Goal: Task Accomplishment & Management: Manage account settings

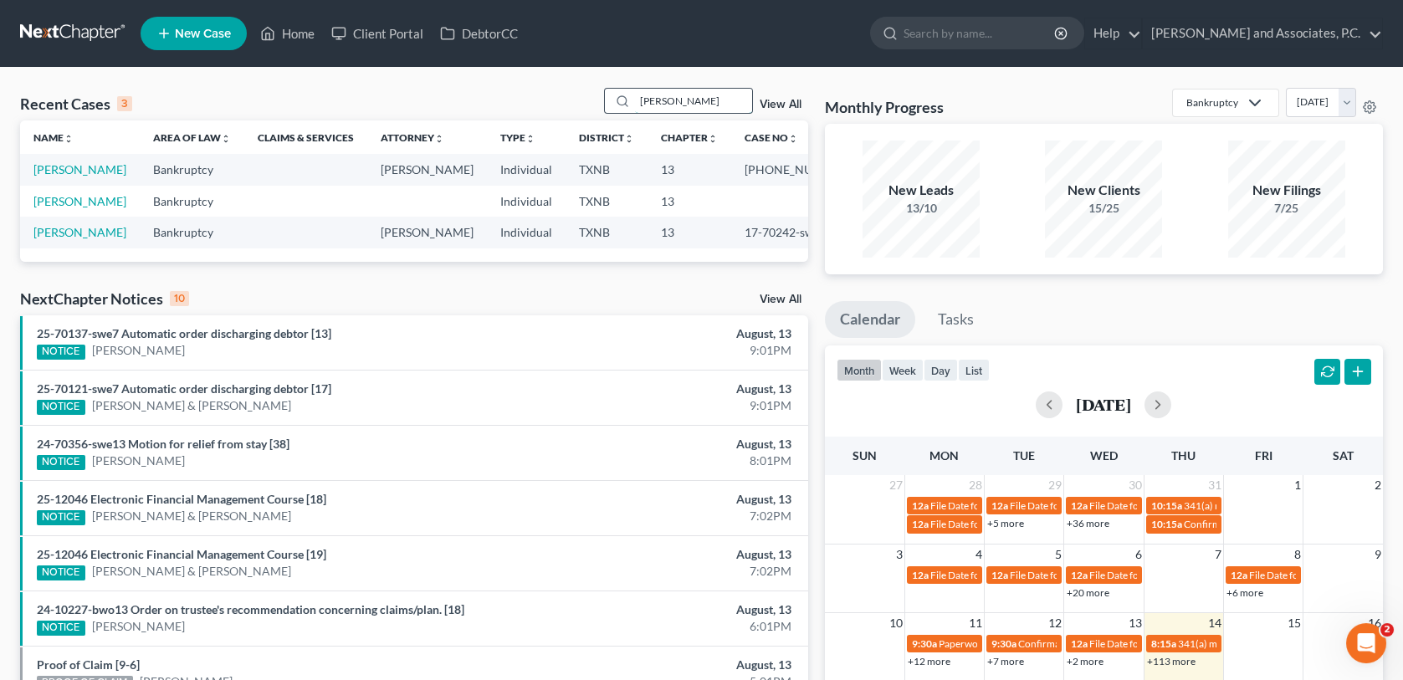
drag, startPoint x: 673, startPoint y: 103, endPoint x: 629, endPoint y: 110, distance: 44.8
click at [629, 110] on div "bryan" at bounding box center [678, 101] width 149 height 26
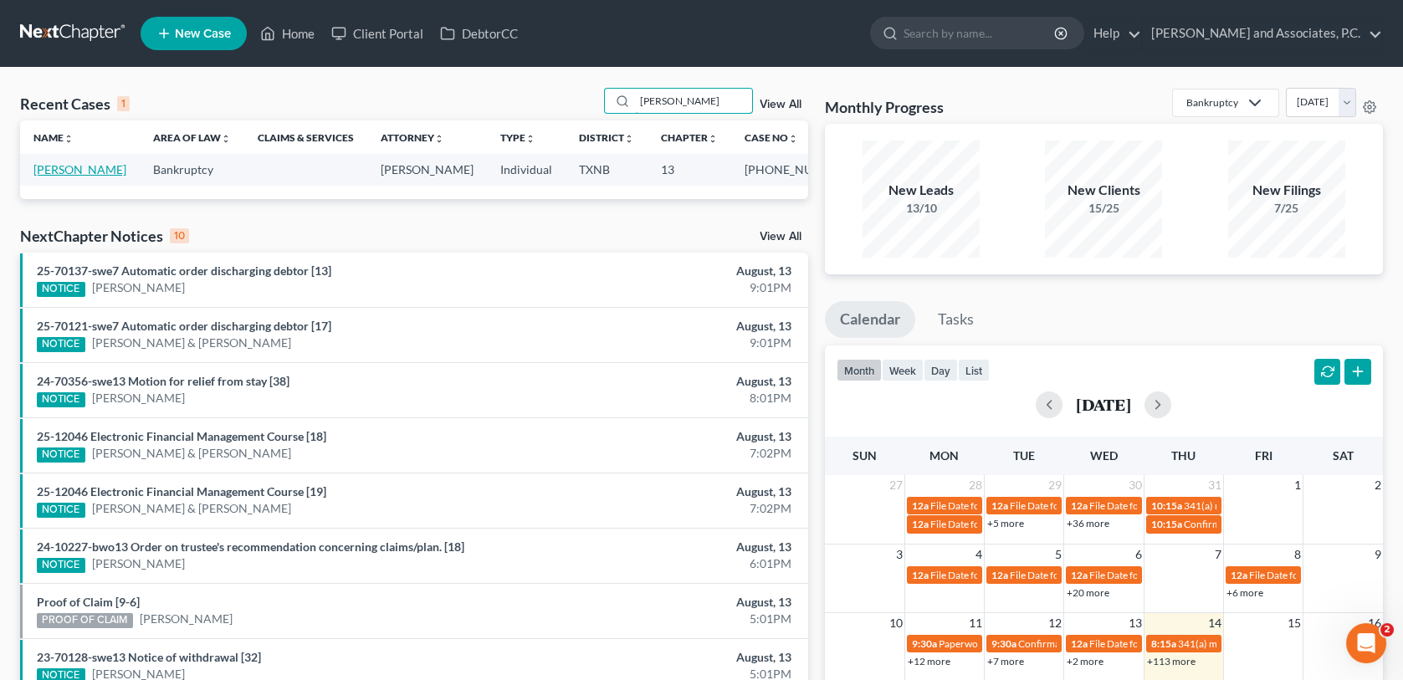
type input "carson"
click at [79, 173] on link "[PERSON_NAME]" at bounding box center [79, 169] width 93 height 14
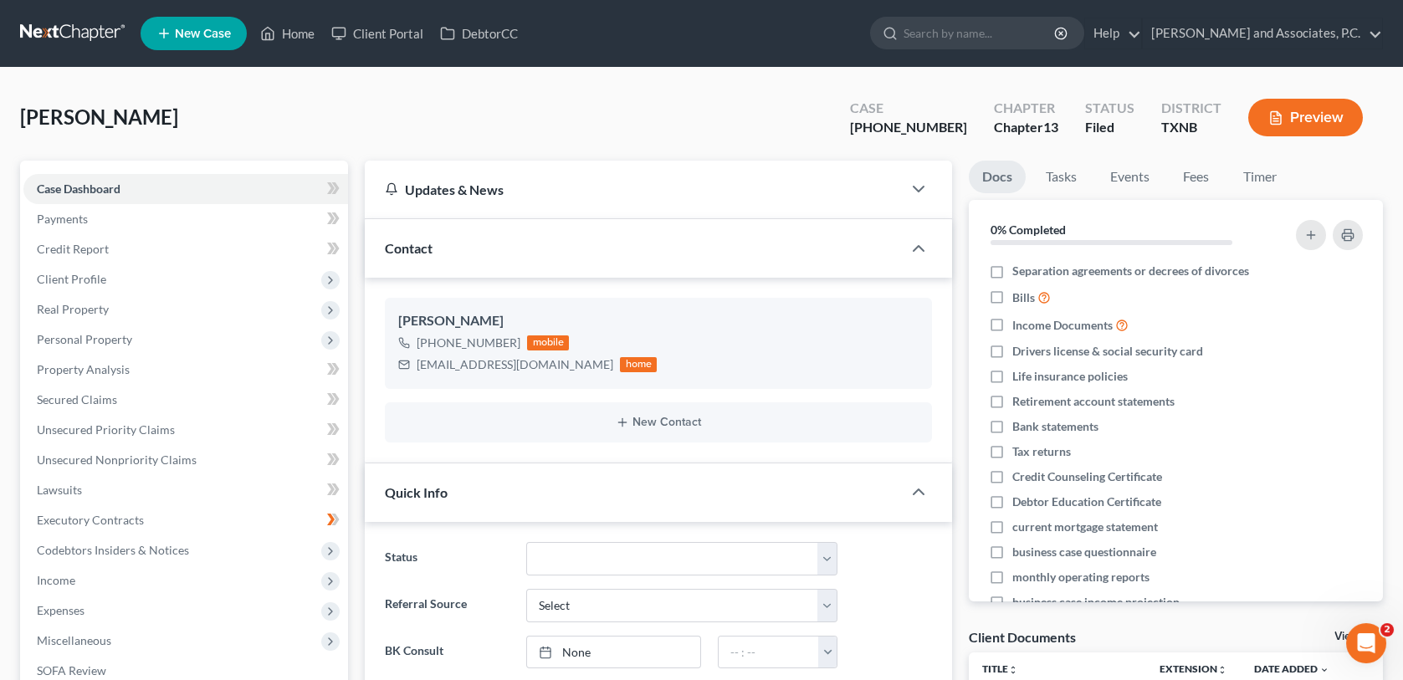
scroll to position [8214, 0]
click at [293, 36] on link "Home" at bounding box center [287, 33] width 71 height 30
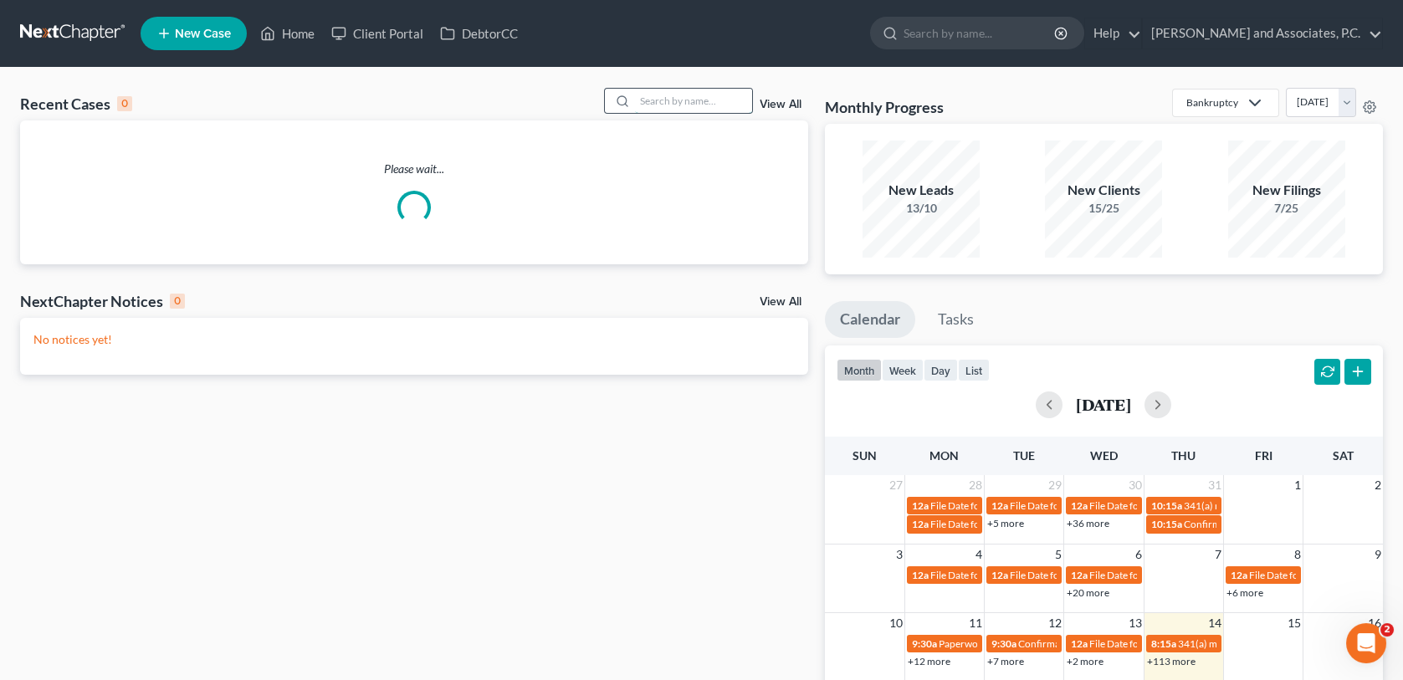
click at [691, 101] on input "search" at bounding box center [693, 101] width 117 height 24
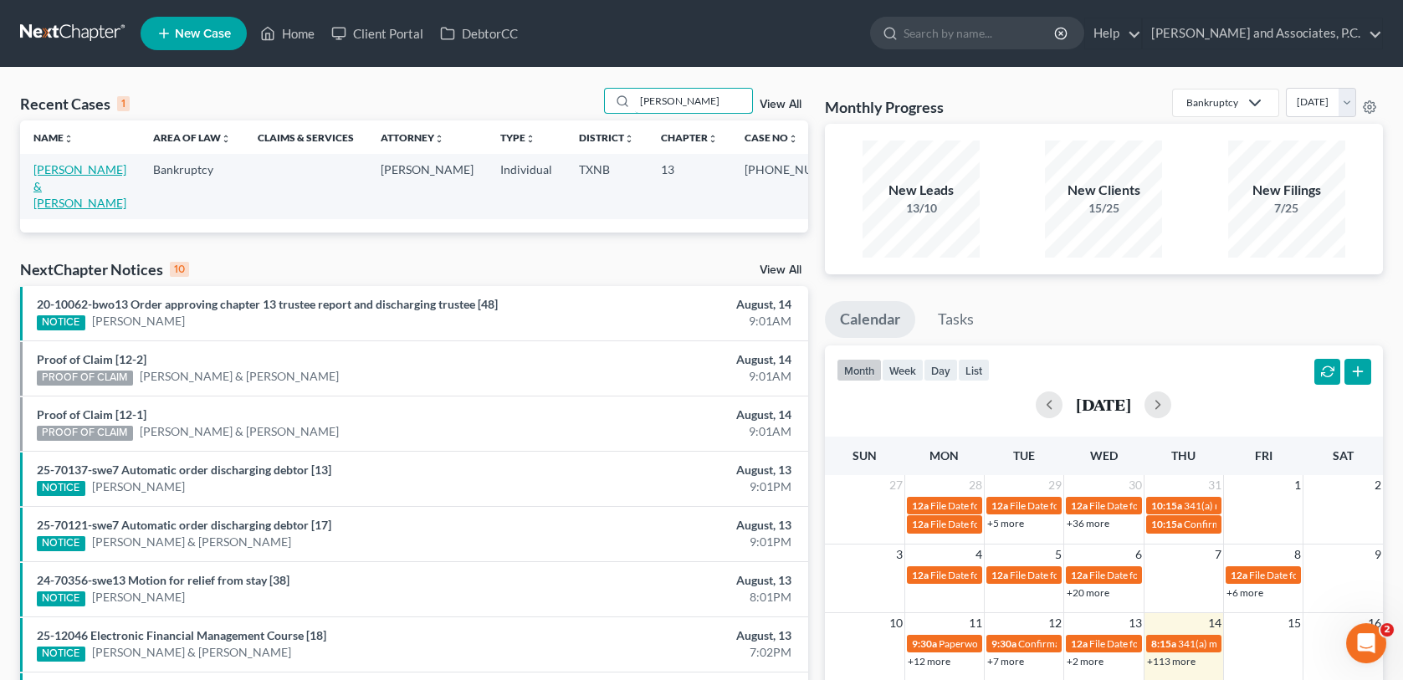
type input "nieto"
click at [45, 171] on link "[PERSON_NAME] & [PERSON_NAME]" at bounding box center [79, 186] width 93 height 48
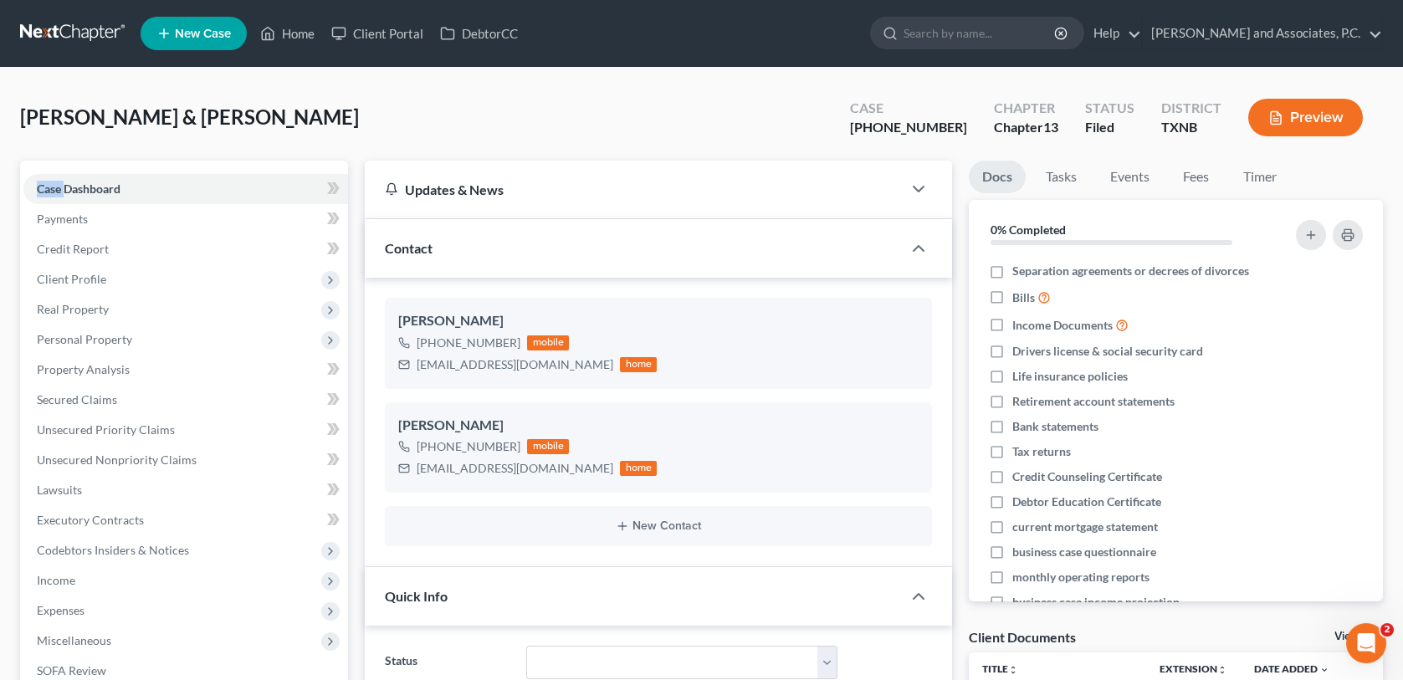
scroll to position [946, 0]
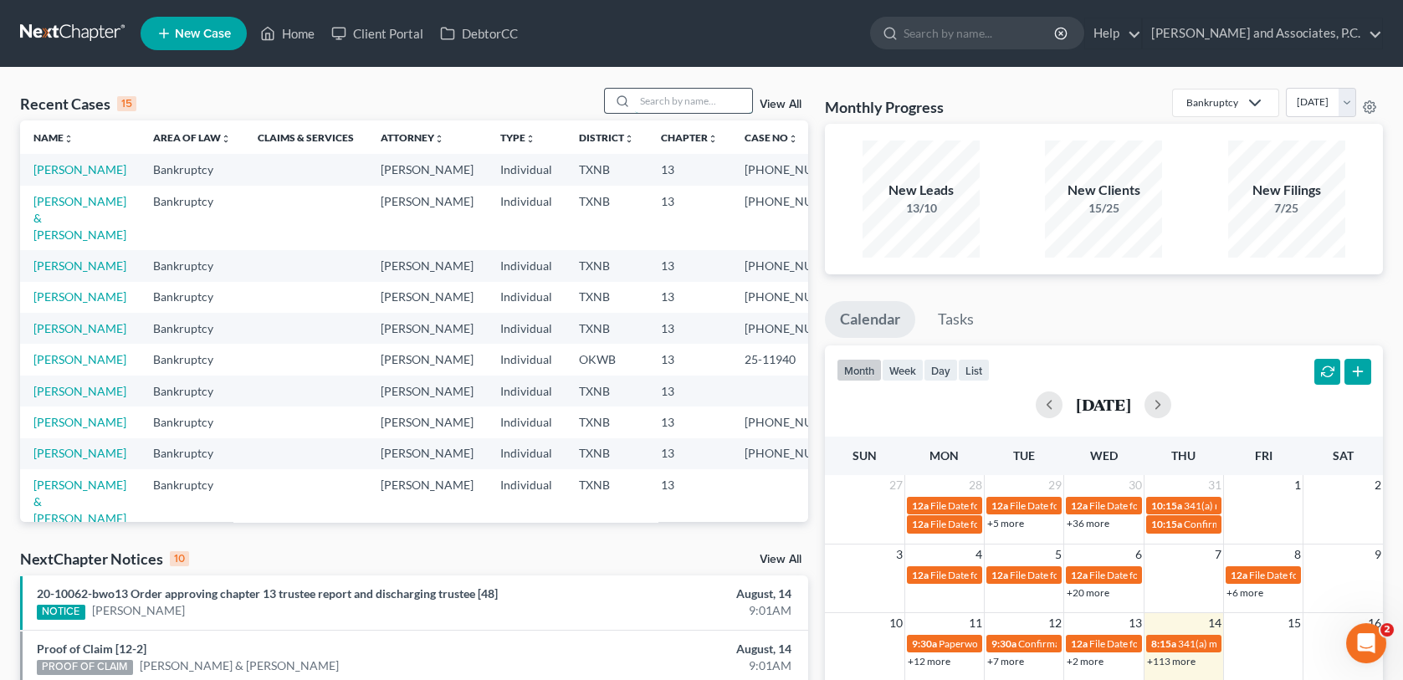
click at [666, 98] on input "search" at bounding box center [693, 101] width 117 height 24
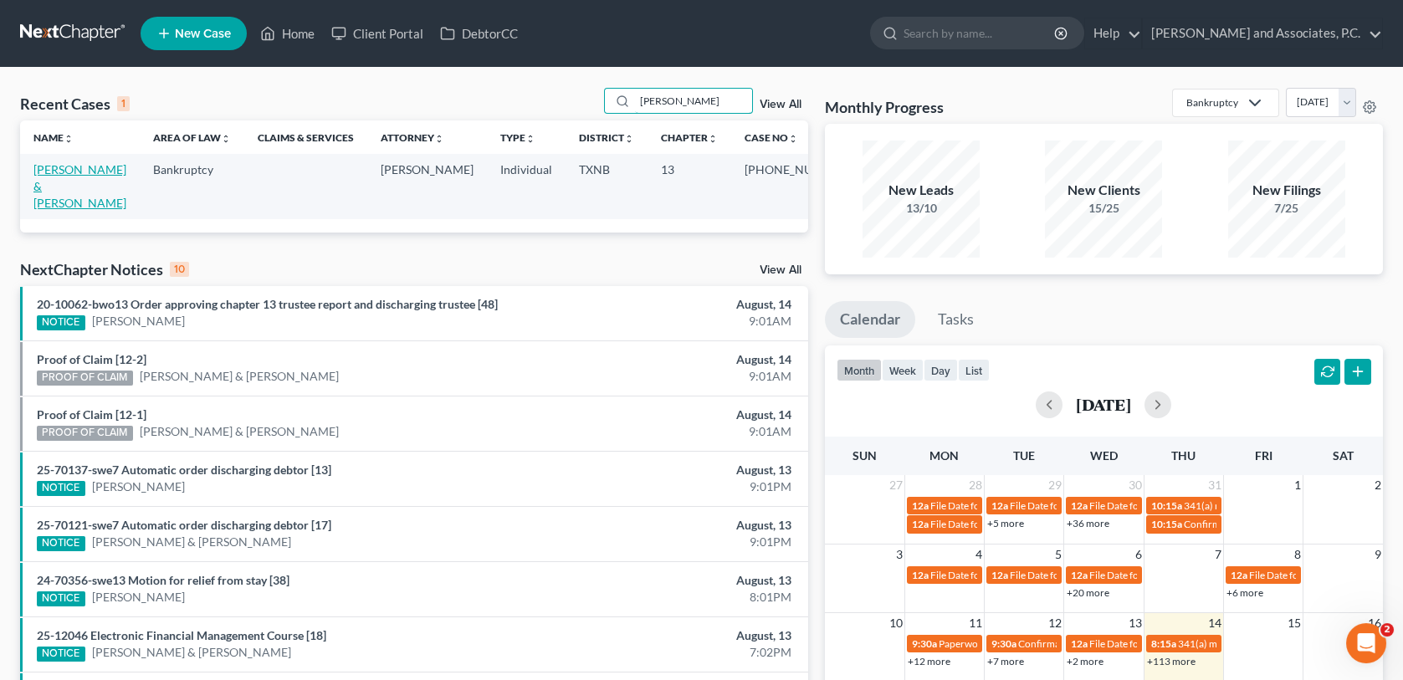
type input "[PERSON_NAME]"
click at [64, 171] on link "[PERSON_NAME] & [PERSON_NAME]" at bounding box center [79, 186] width 93 height 48
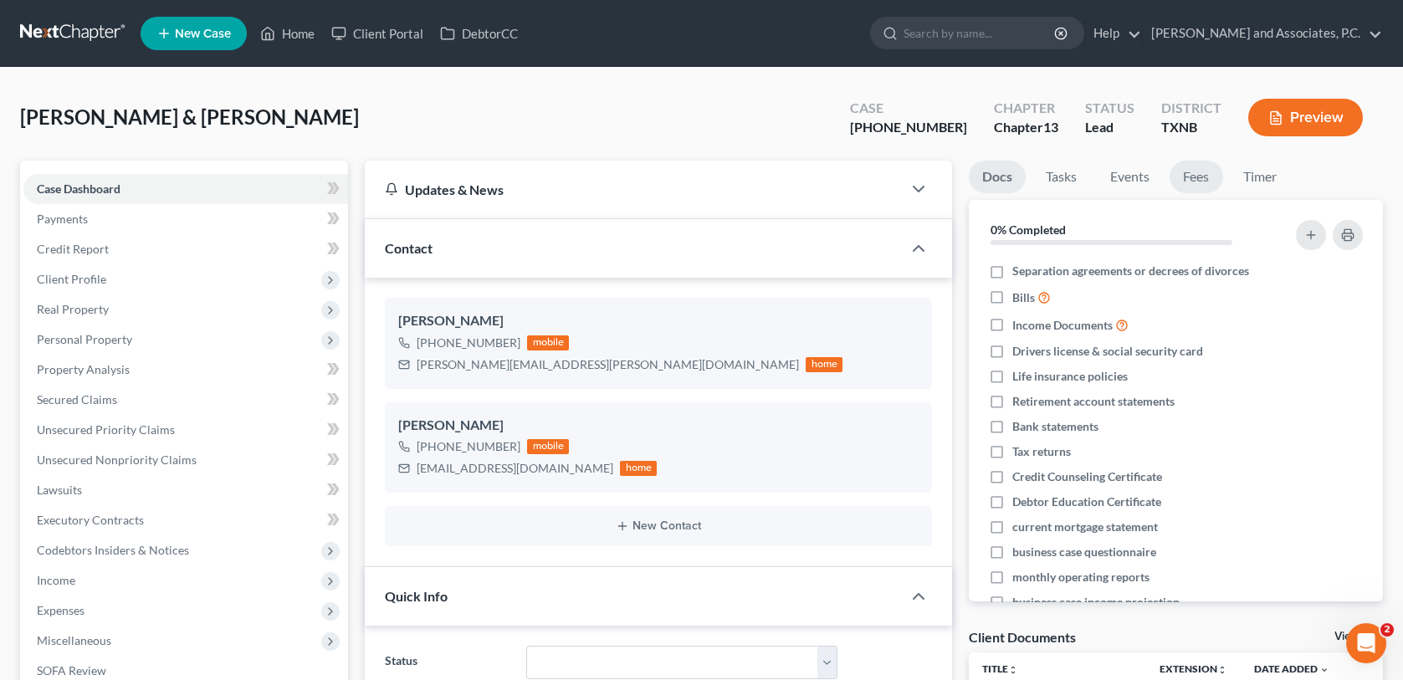
click at [1195, 180] on link "Fees" at bounding box center [1196, 177] width 54 height 33
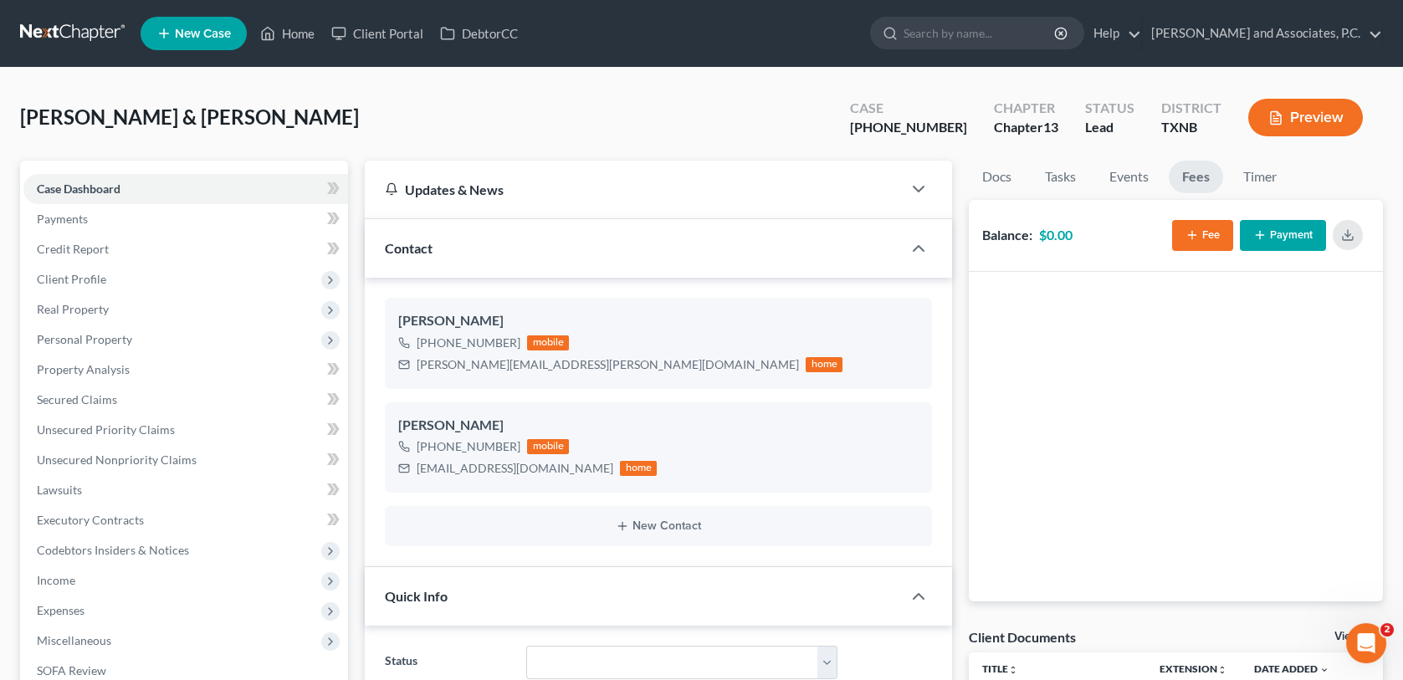
click at [1196, 234] on icon "button" at bounding box center [1191, 234] width 13 height 13
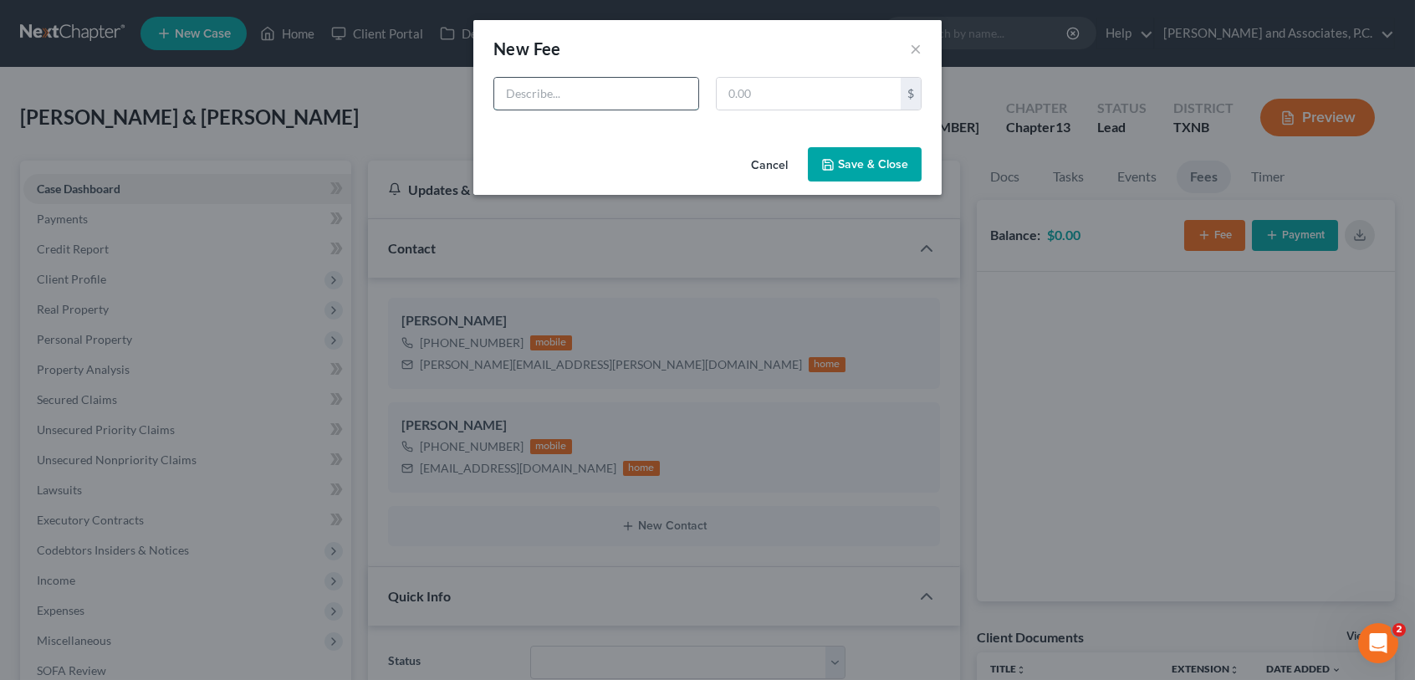
click at [638, 105] on input "text" at bounding box center [596, 94] width 204 height 32
type input "Motion to incur debt"
type input "700.00"
click at [882, 171] on button "Save & Close" at bounding box center [865, 164] width 114 height 35
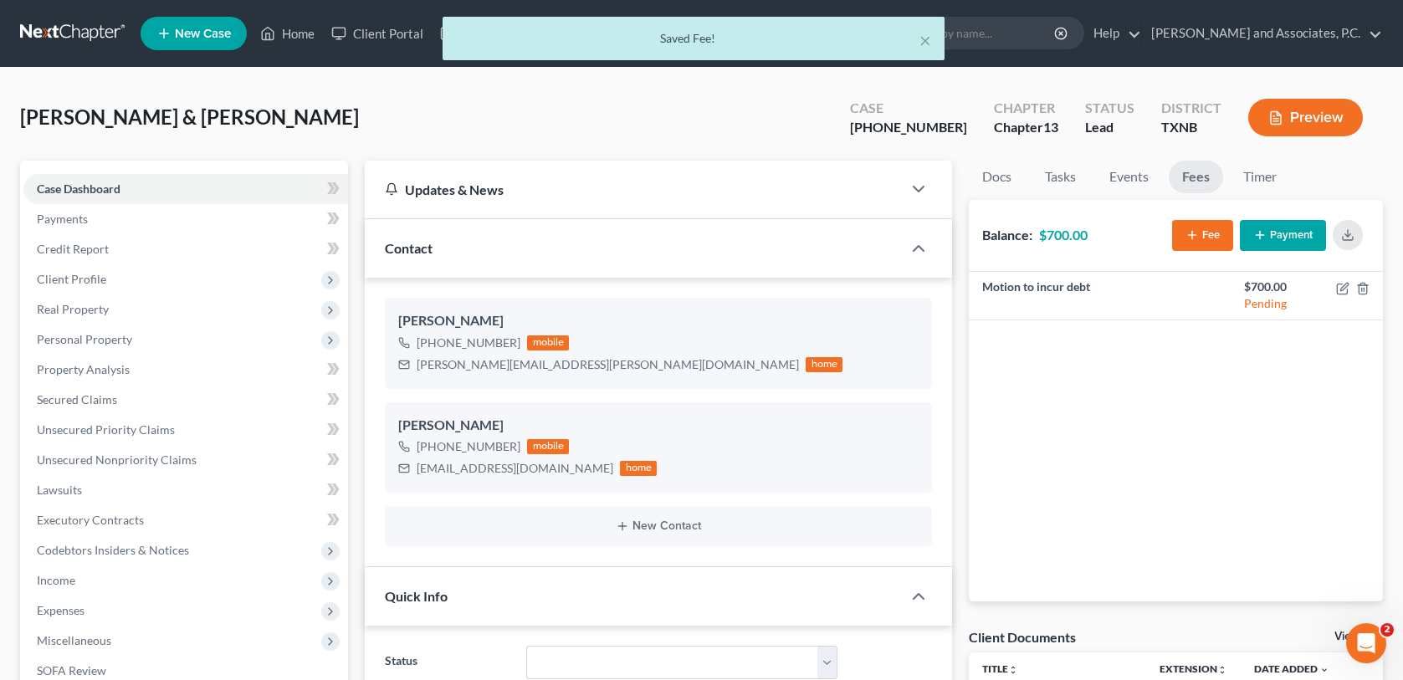
click at [1273, 232] on button "Payment" at bounding box center [1283, 235] width 86 height 31
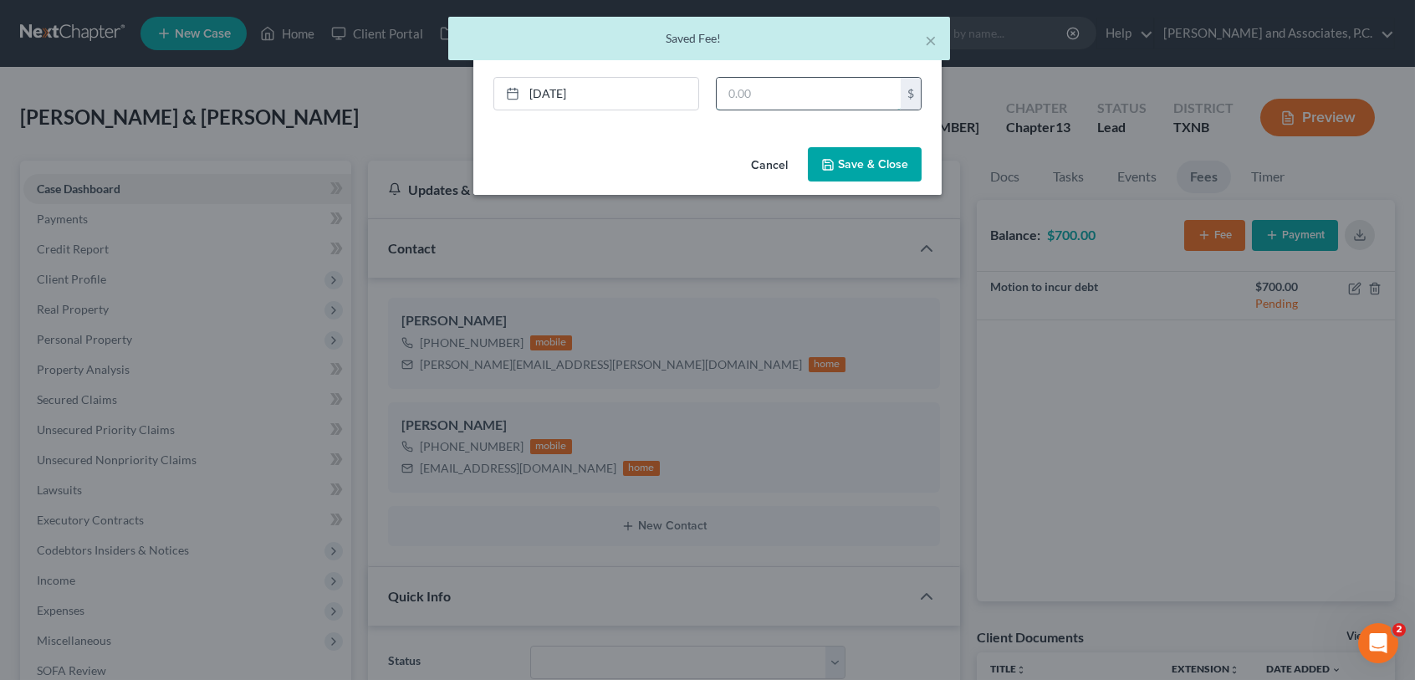
click at [762, 93] on input "text" at bounding box center [809, 94] width 184 height 32
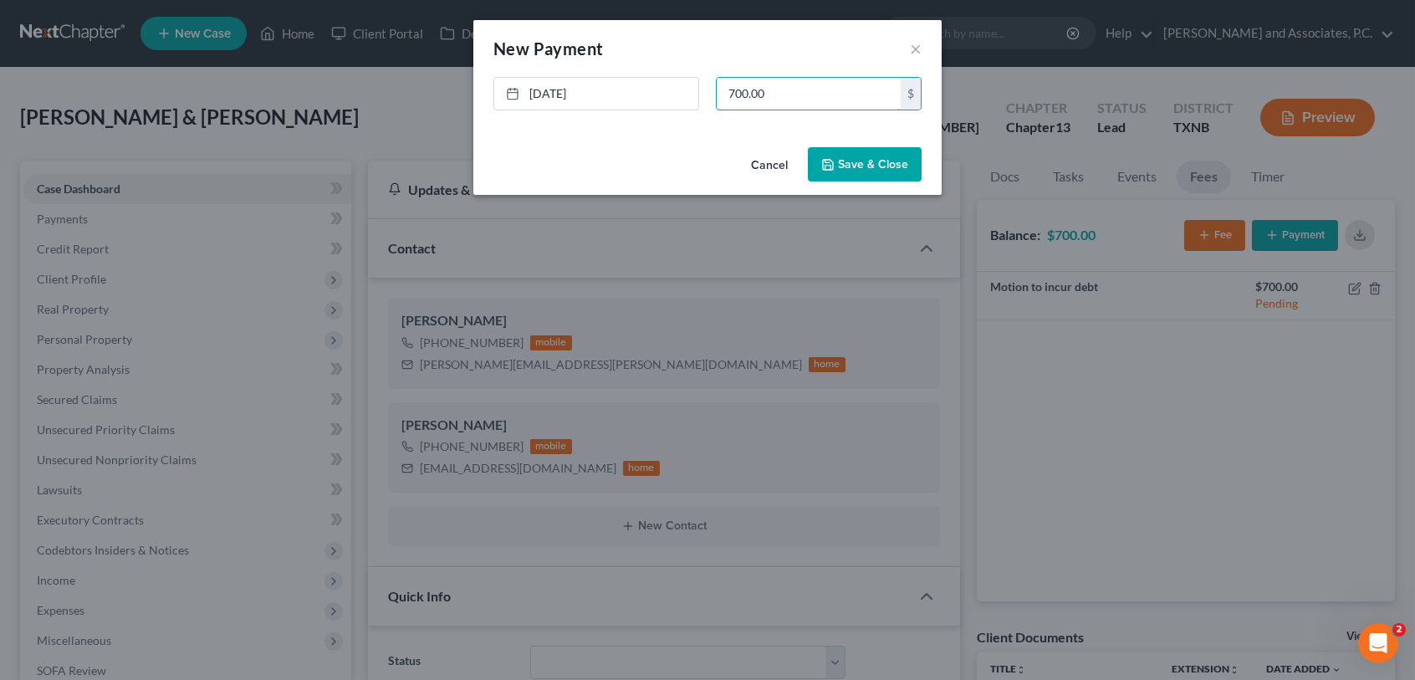
type input "700.00"
click at [874, 167] on button "Save & Close" at bounding box center [865, 164] width 114 height 35
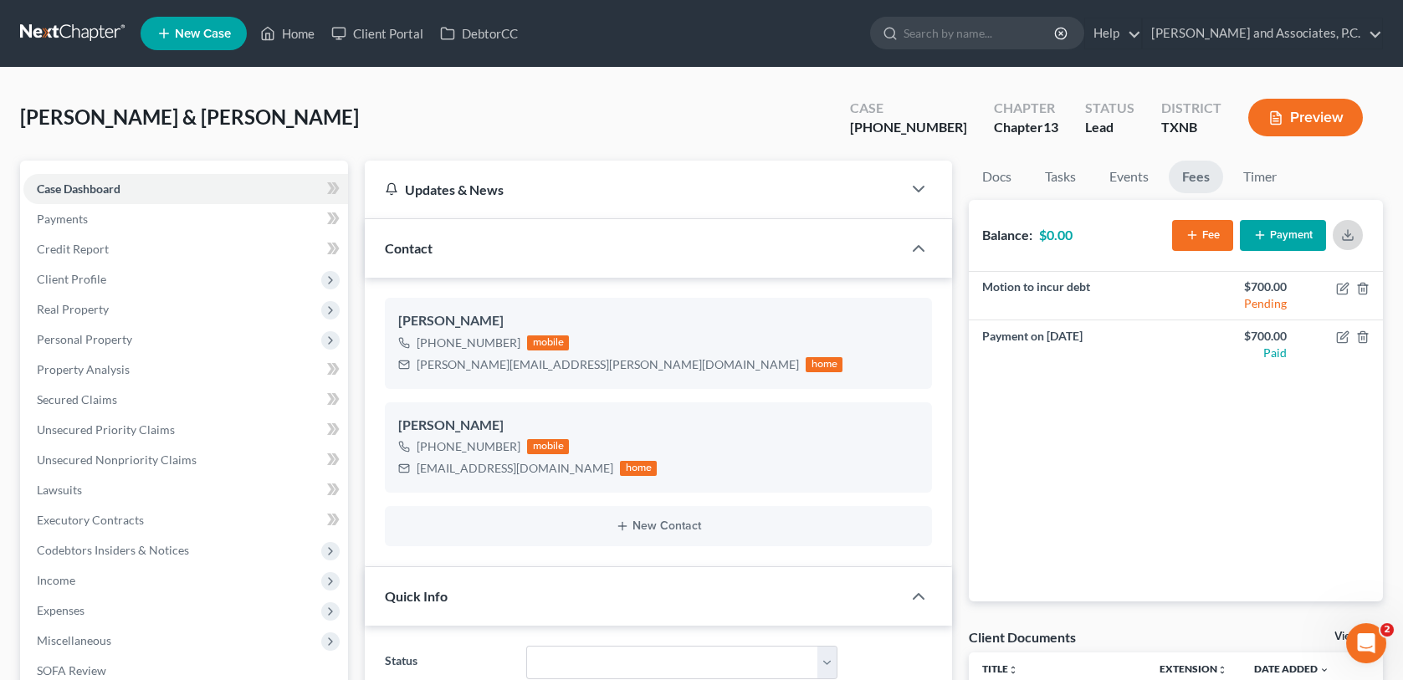
click at [1350, 233] on polyline "button" at bounding box center [1348, 234] width 6 height 3
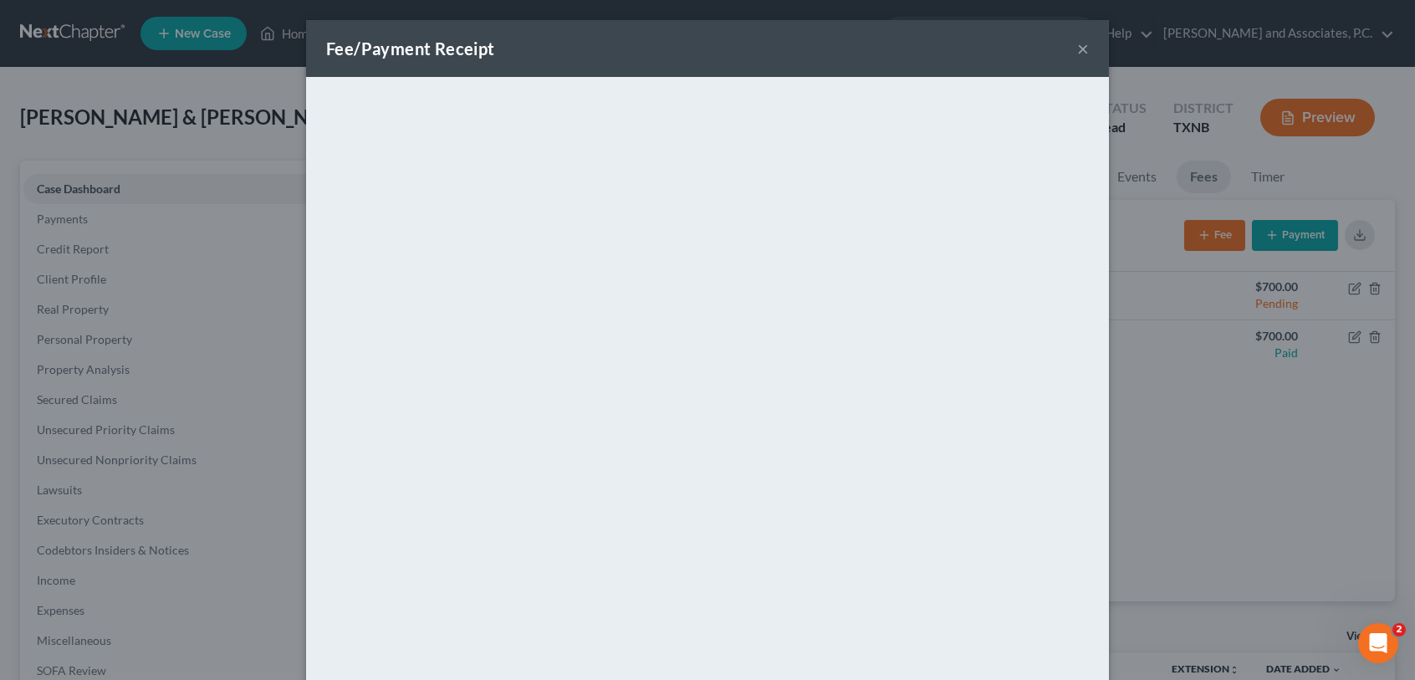
click at [1077, 53] on button "×" at bounding box center [1083, 48] width 12 height 20
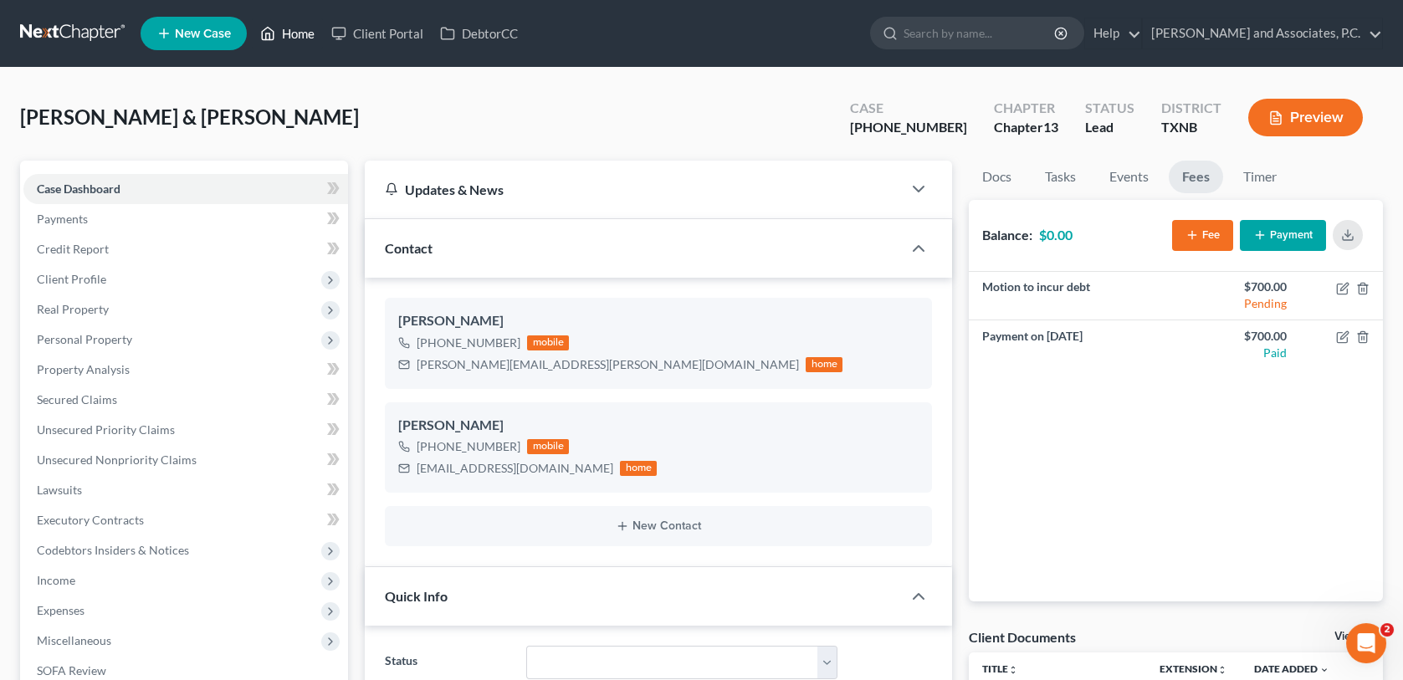
click at [305, 37] on link "Home" at bounding box center [287, 33] width 71 height 30
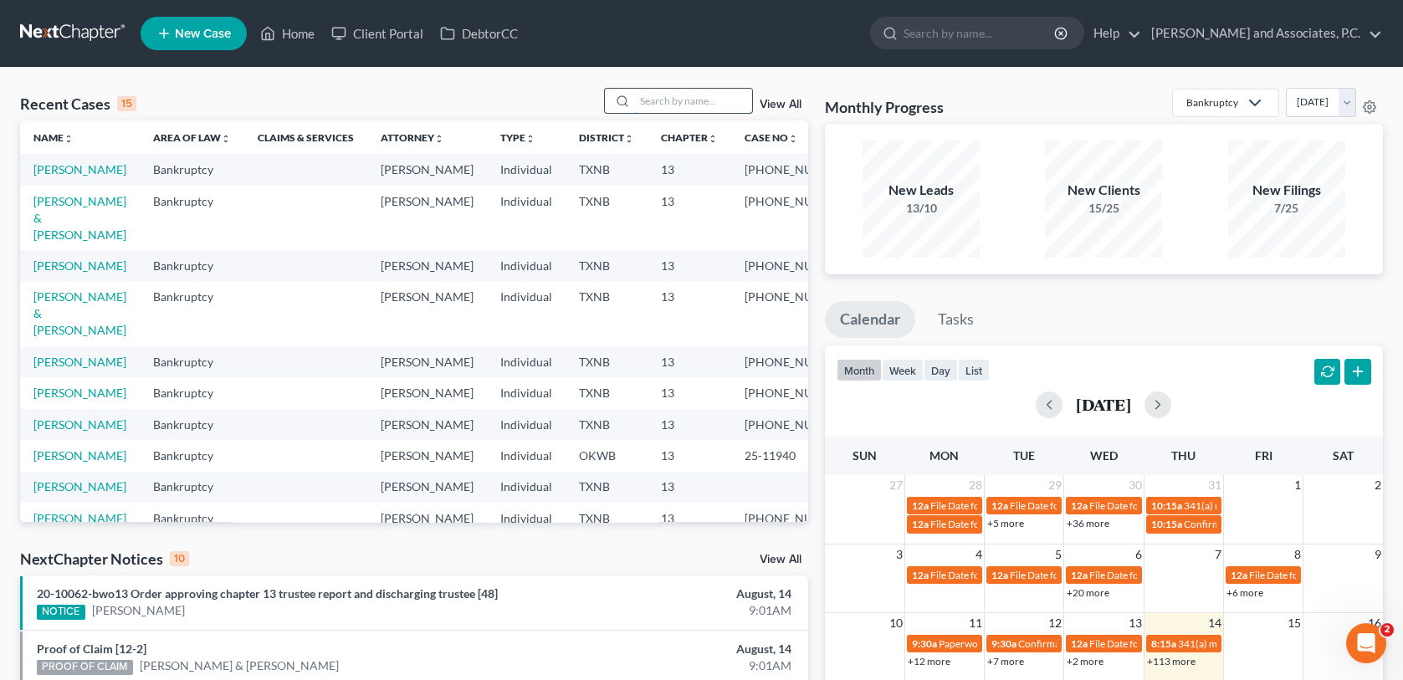
click at [648, 100] on input "search" at bounding box center [693, 101] width 117 height 24
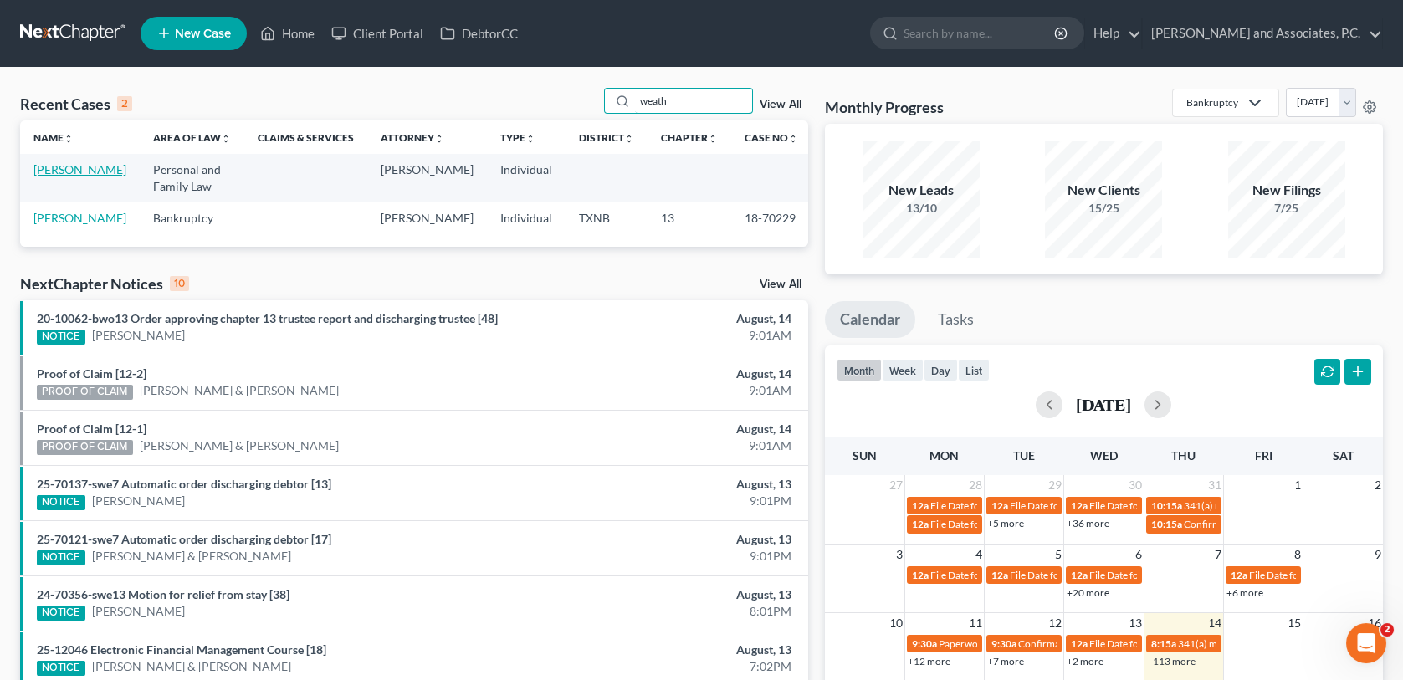
type input "weath"
click at [54, 169] on link "[PERSON_NAME]" at bounding box center [79, 169] width 93 height 14
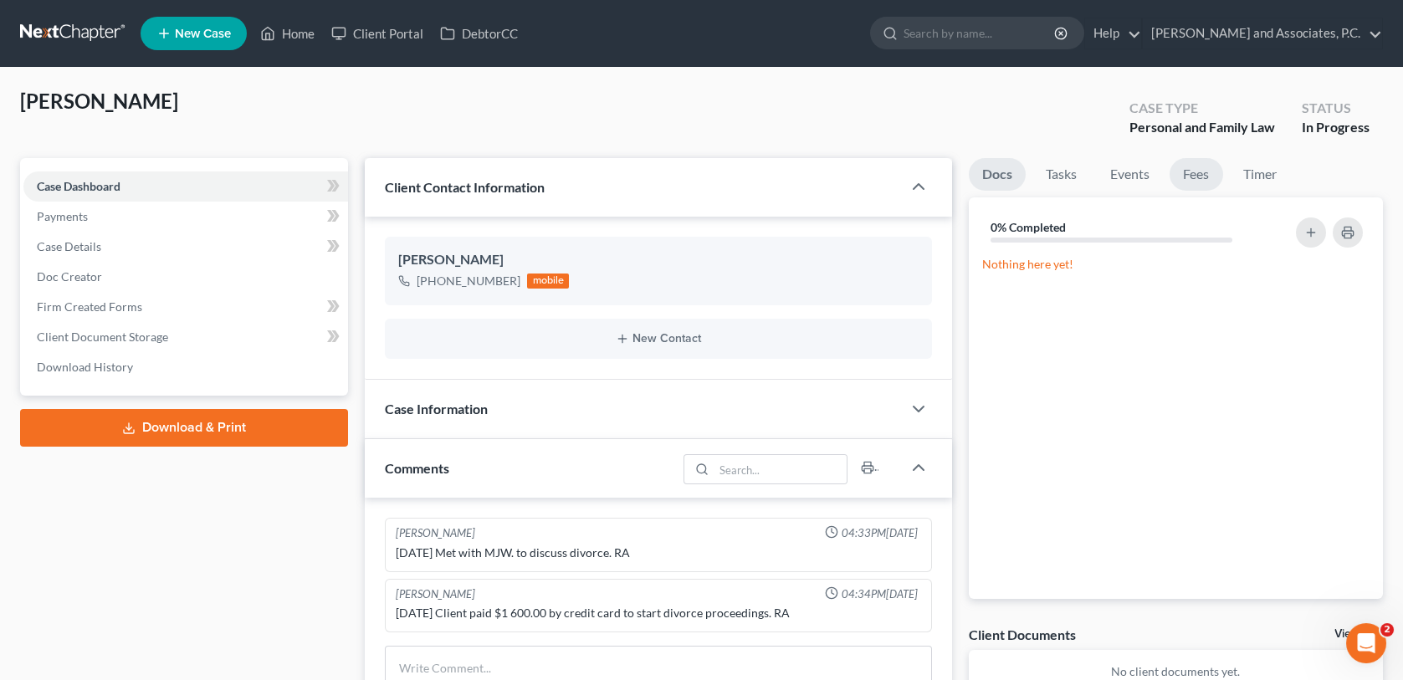
click at [1210, 175] on link "Fees" at bounding box center [1196, 174] width 54 height 33
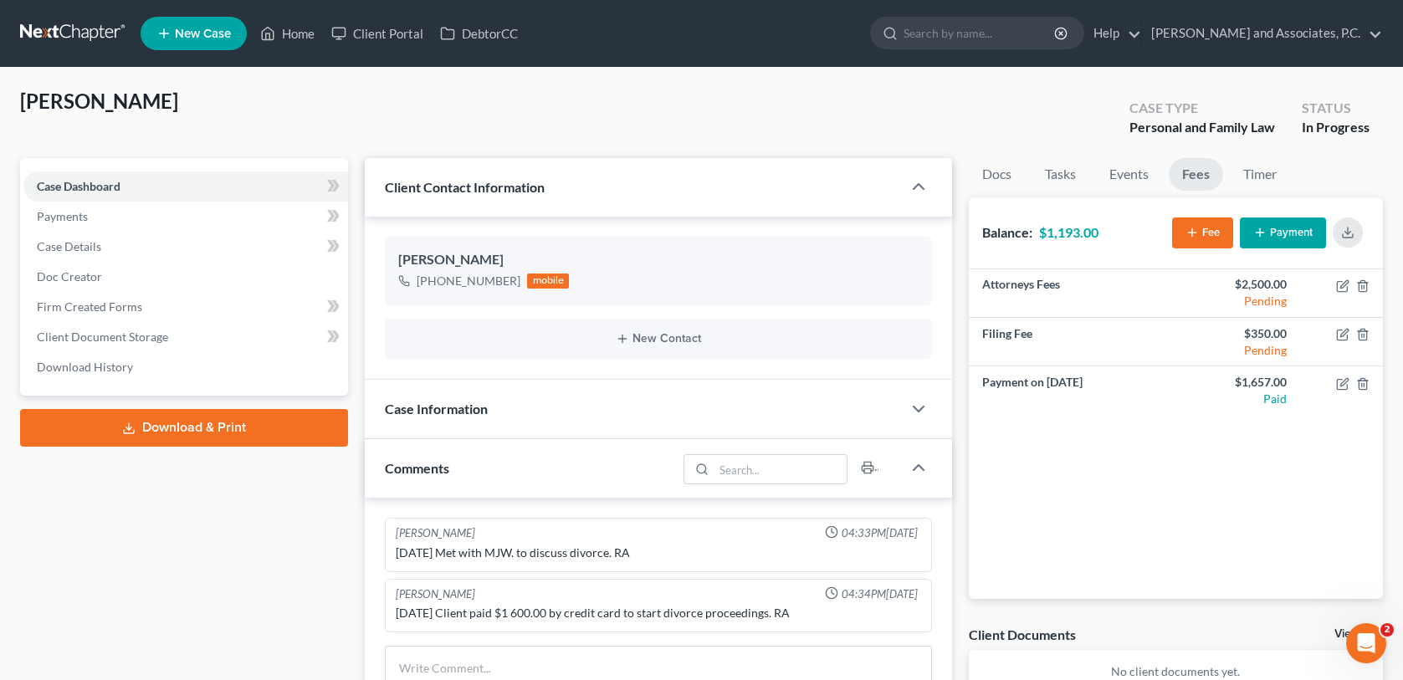
click at [1286, 236] on button "Payment" at bounding box center [1283, 232] width 86 height 31
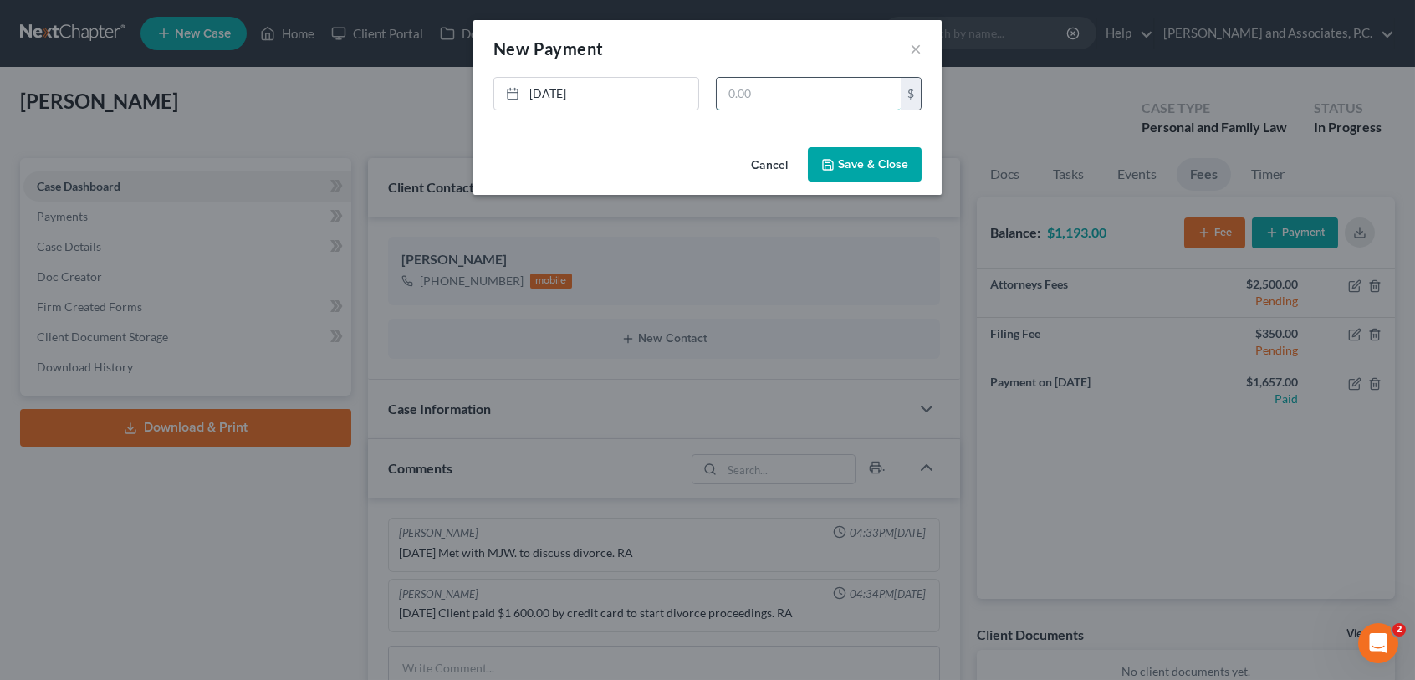
click at [744, 102] on input "text" at bounding box center [809, 94] width 184 height 32
type input "1,193.00"
click at [765, 167] on button "Cancel" at bounding box center [770, 165] width 64 height 33
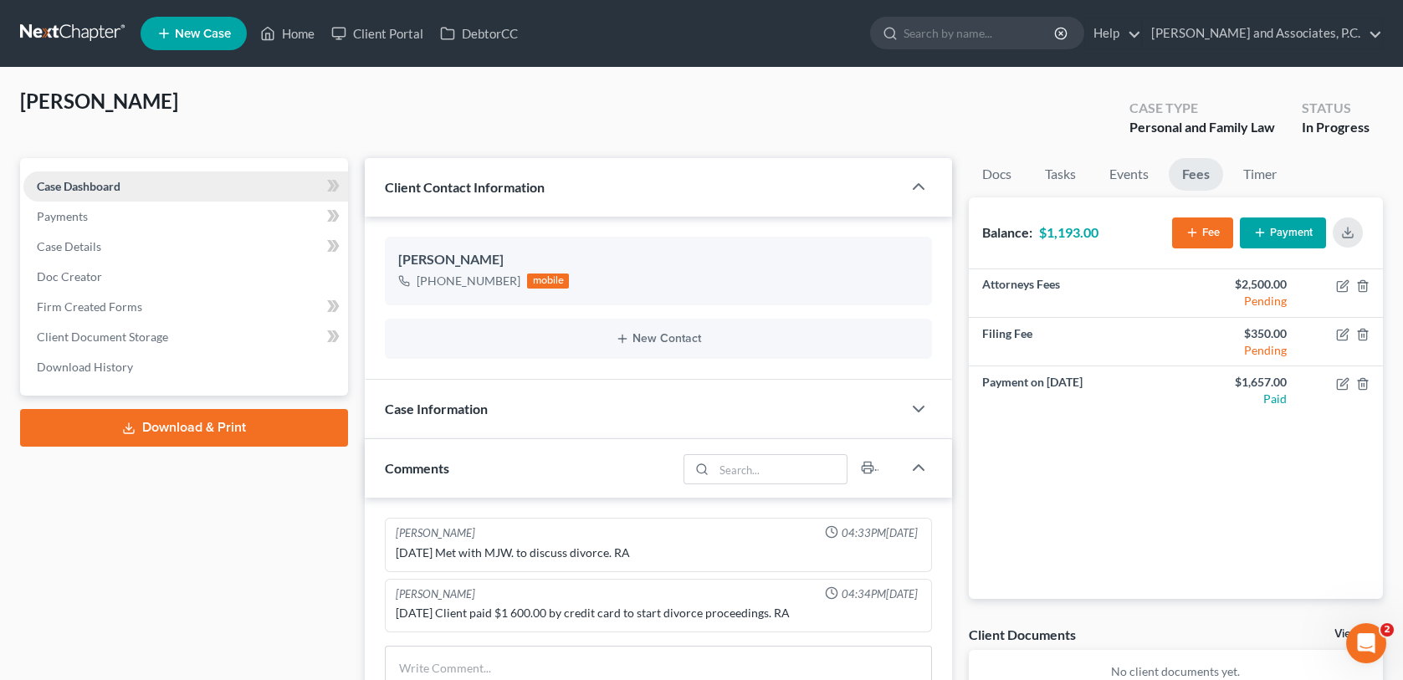
click at [292, 183] on link "Case Dashboard" at bounding box center [185, 186] width 325 height 30
click at [96, 185] on span "Case Dashboard" at bounding box center [79, 186] width 84 height 14
click at [300, 38] on link "Home" at bounding box center [287, 33] width 71 height 30
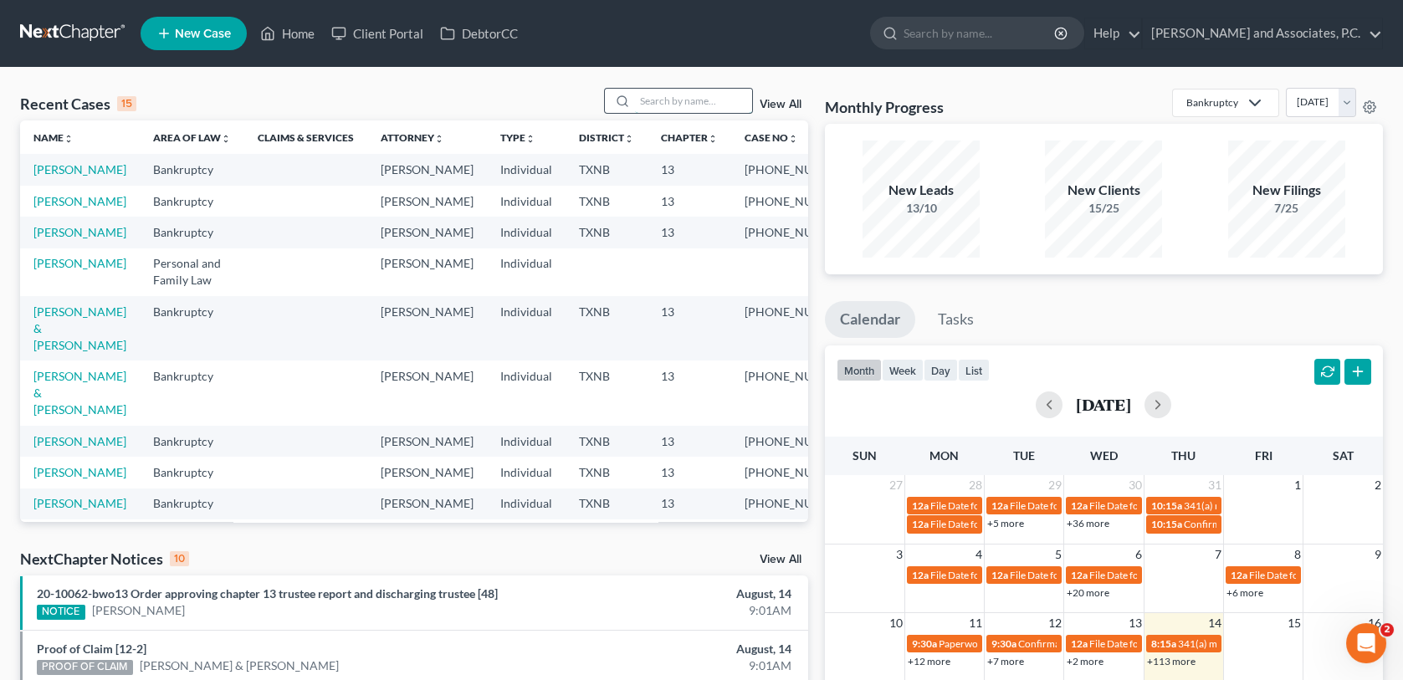
click at [652, 105] on input "search" at bounding box center [693, 101] width 117 height 24
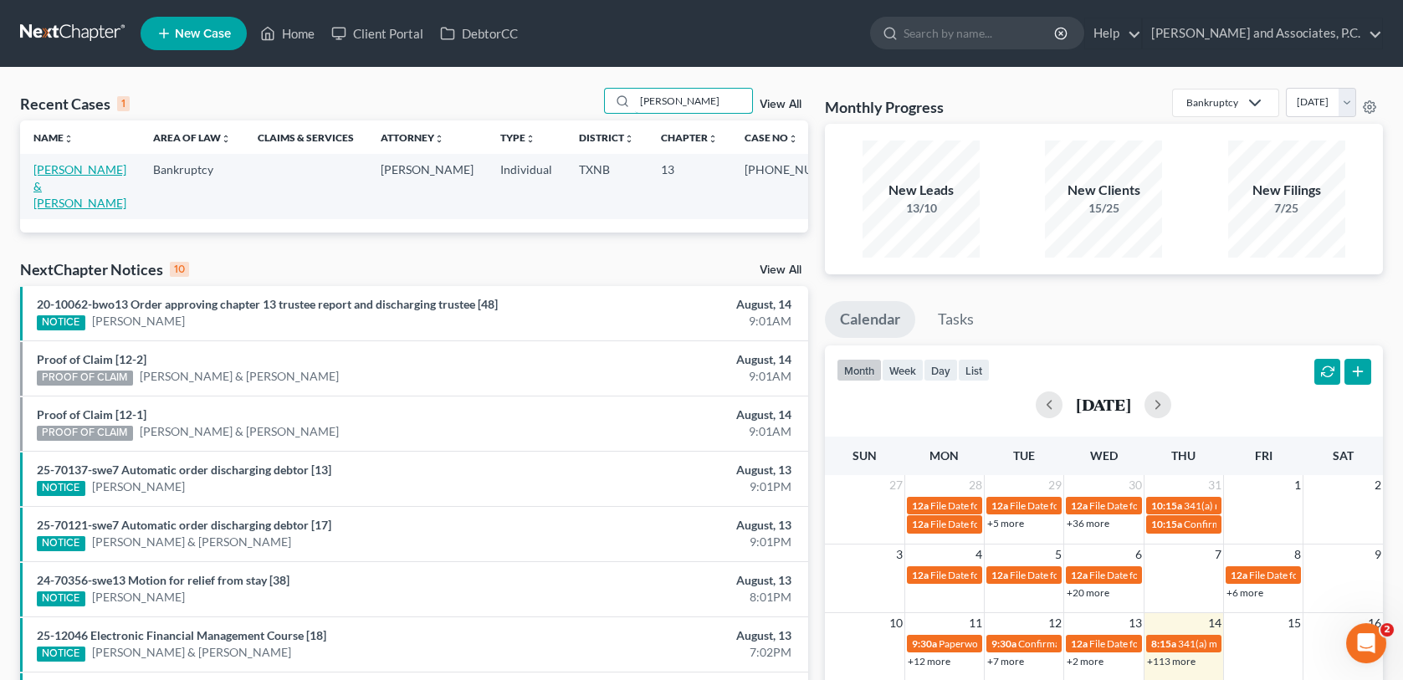
type input "[PERSON_NAME]"
click at [105, 171] on link "[PERSON_NAME] & [PERSON_NAME]" at bounding box center [79, 186] width 93 height 48
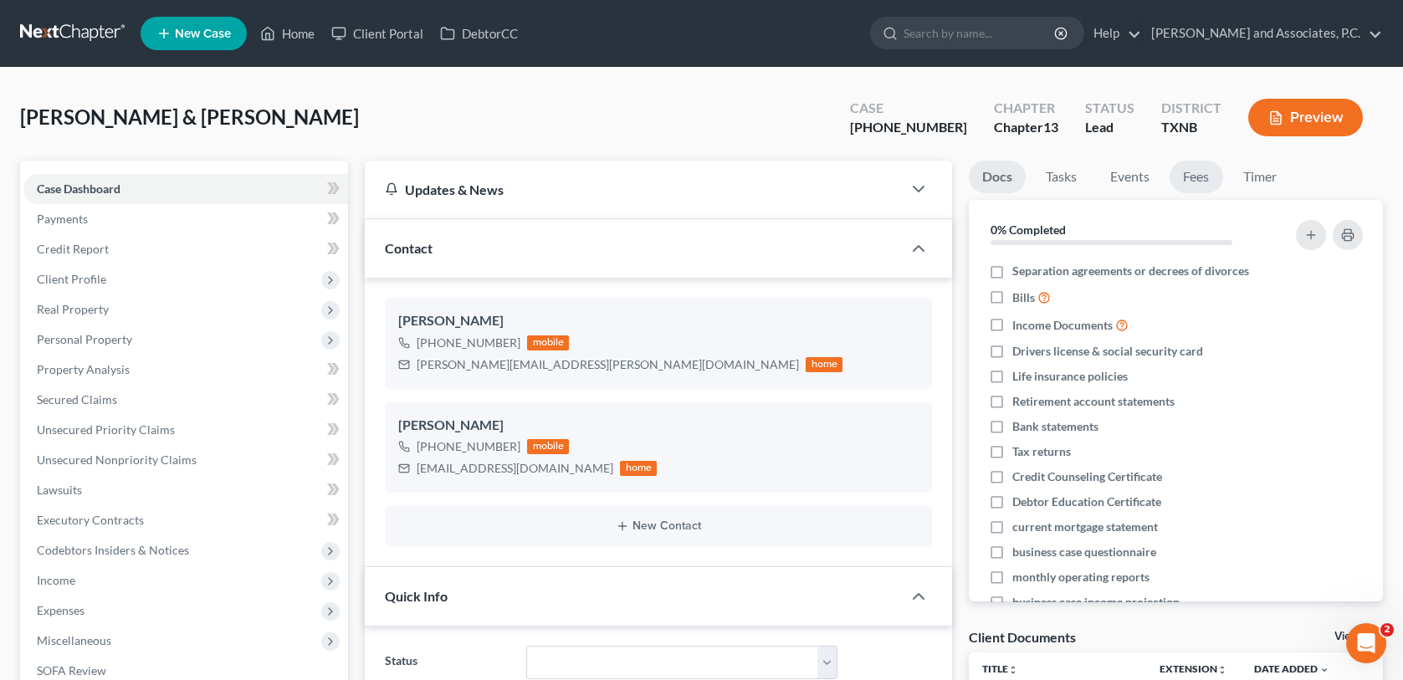
click at [1187, 182] on link "Fees" at bounding box center [1196, 177] width 54 height 33
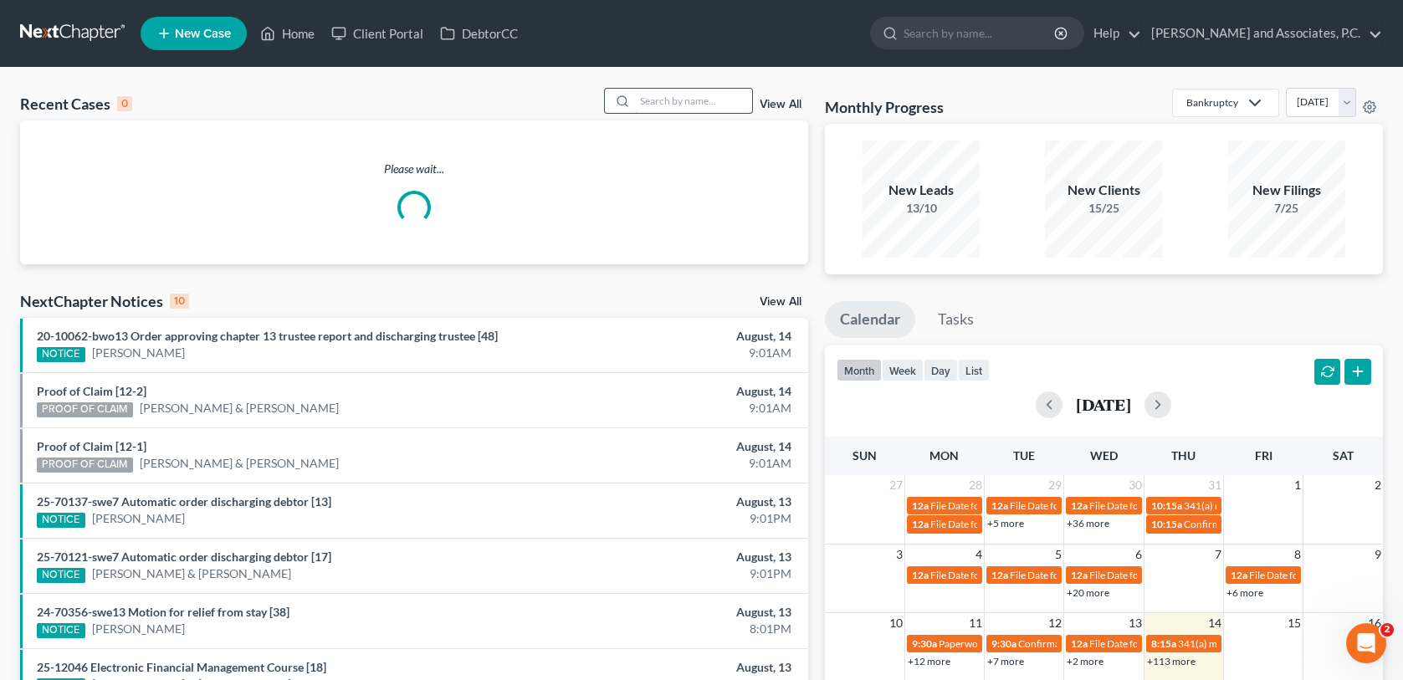
click at [667, 102] on input "search" at bounding box center [693, 101] width 117 height 24
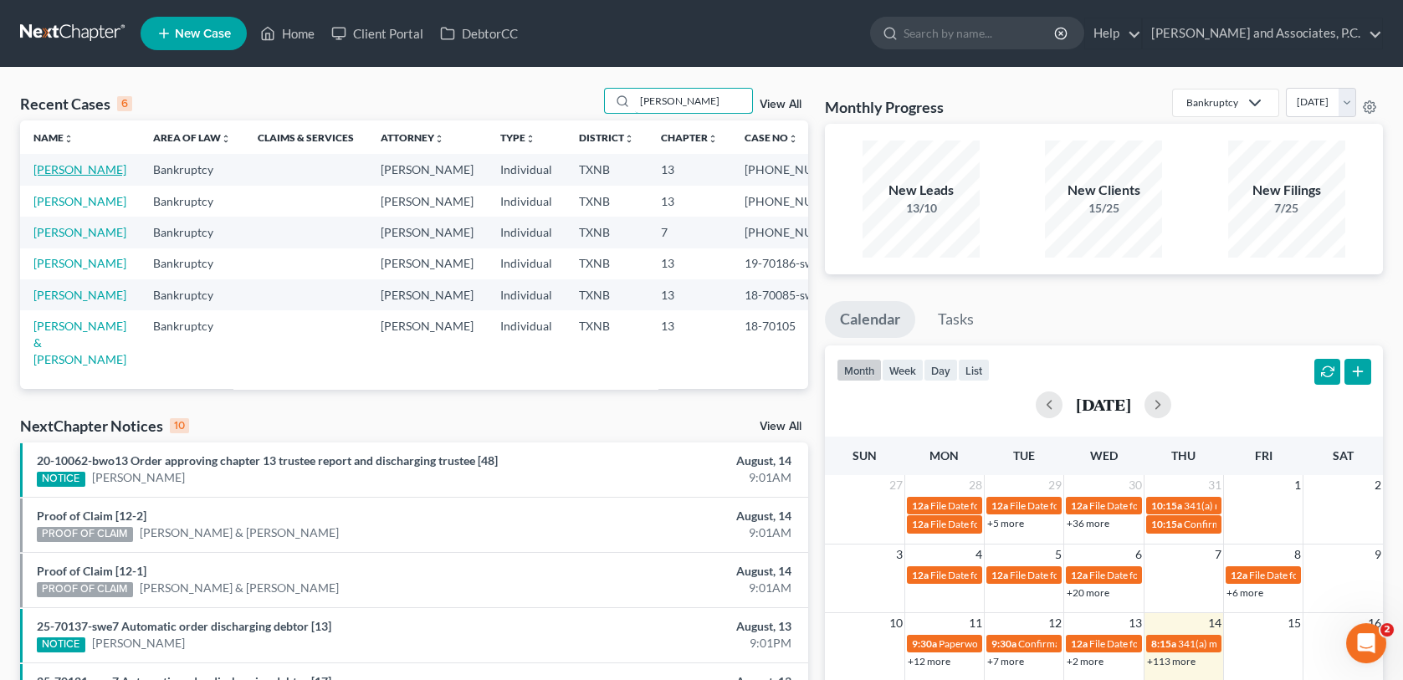
type input "turner"
click at [74, 169] on link "Turner, Frances" at bounding box center [79, 169] width 93 height 14
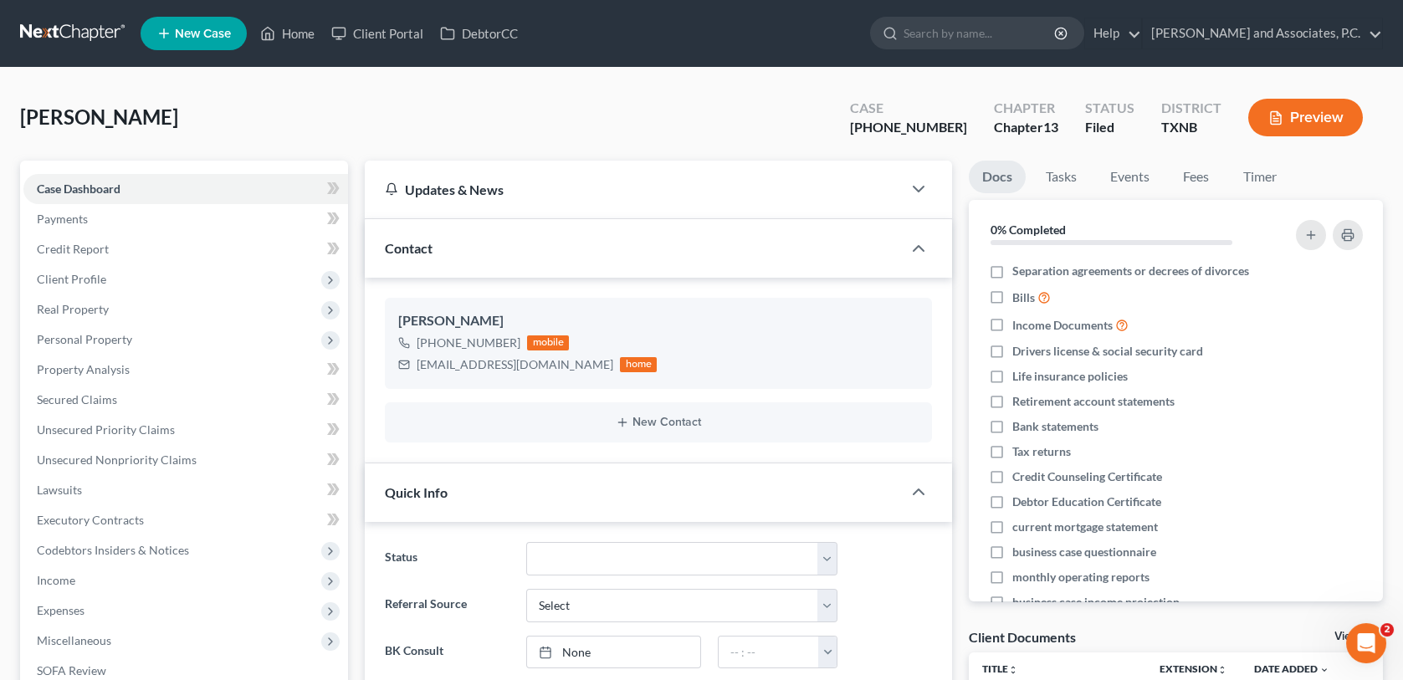
scroll to position [2604, 0]
click at [297, 29] on link "Home" at bounding box center [287, 33] width 71 height 30
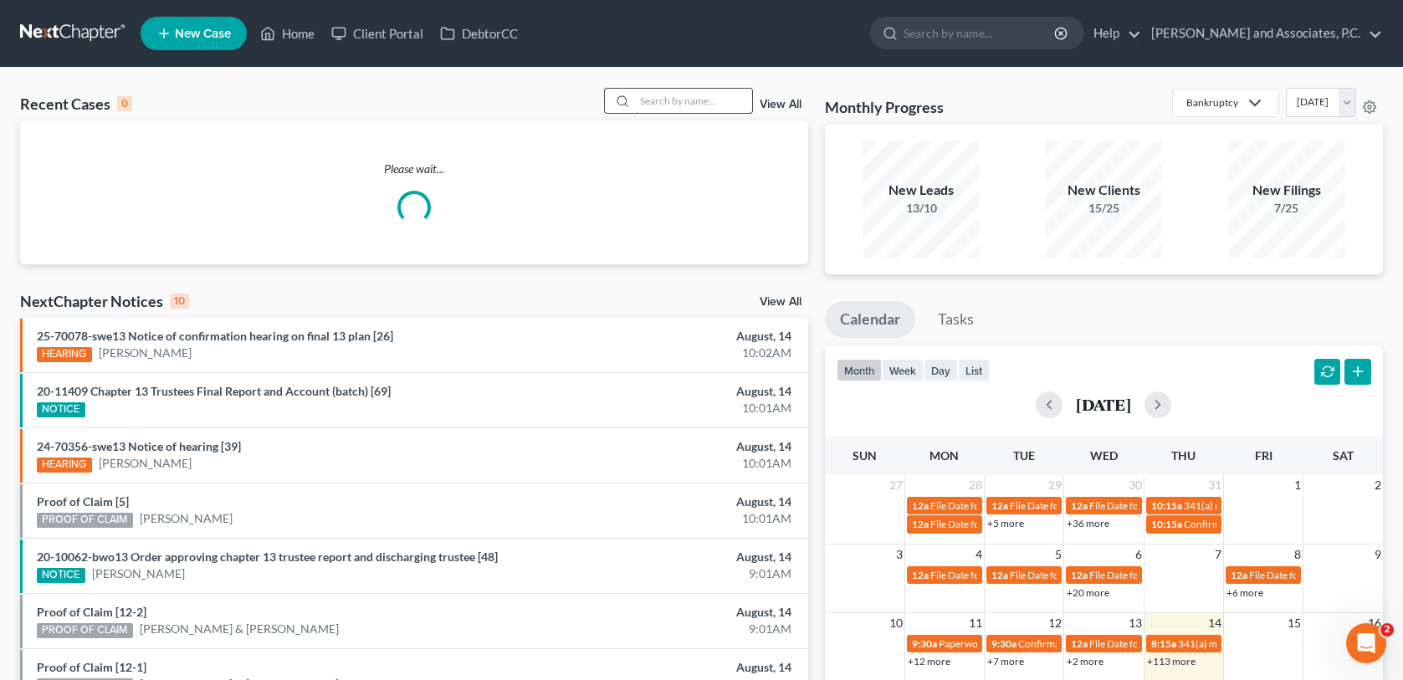
click at [698, 98] on input "search" at bounding box center [693, 101] width 117 height 24
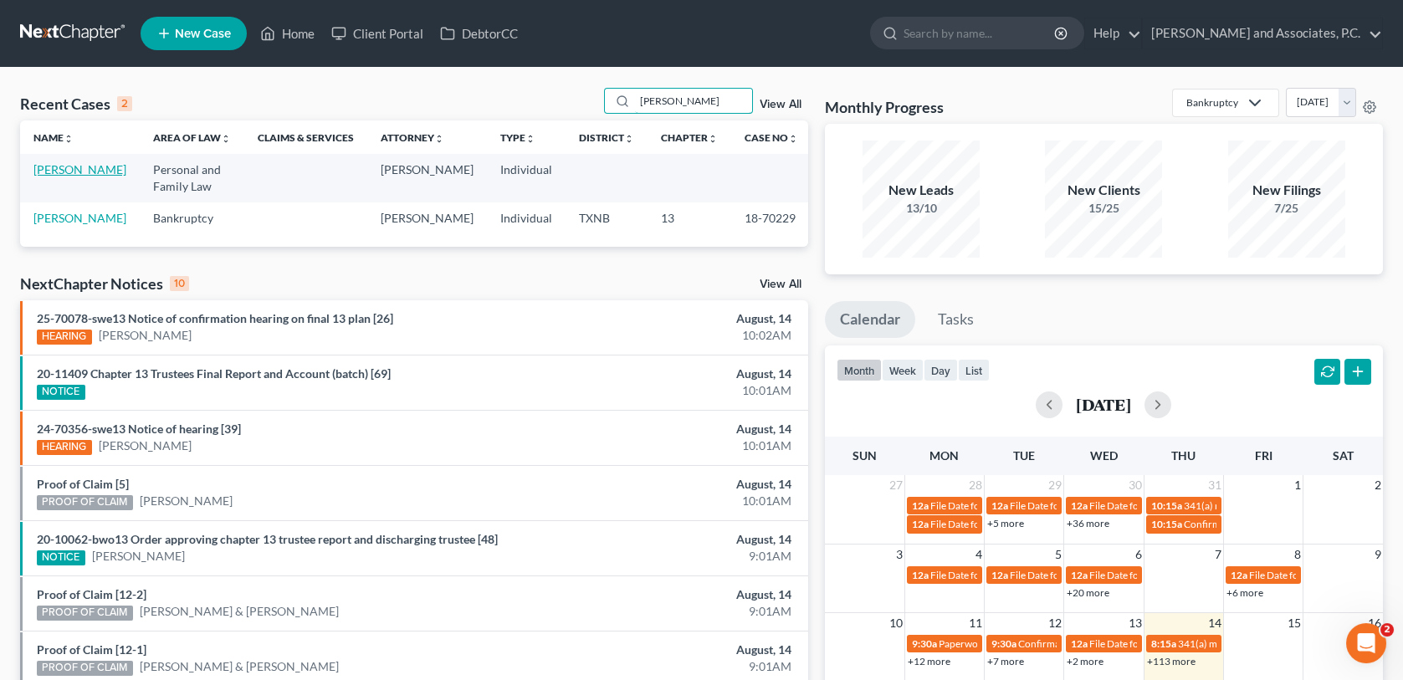
type input "weatherly"
click at [52, 167] on link "[PERSON_NAME]" at bounding box center [79, 169] width 93 height 14
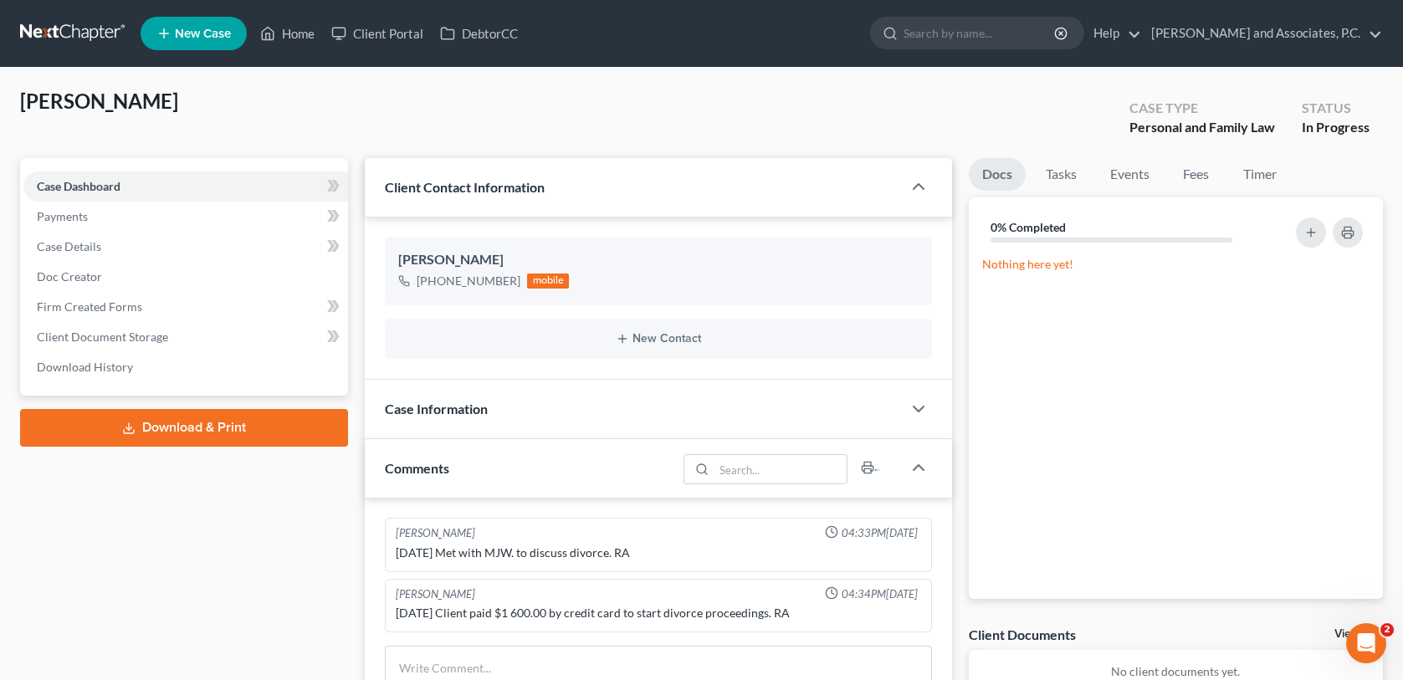
scroll to position [167, 0]
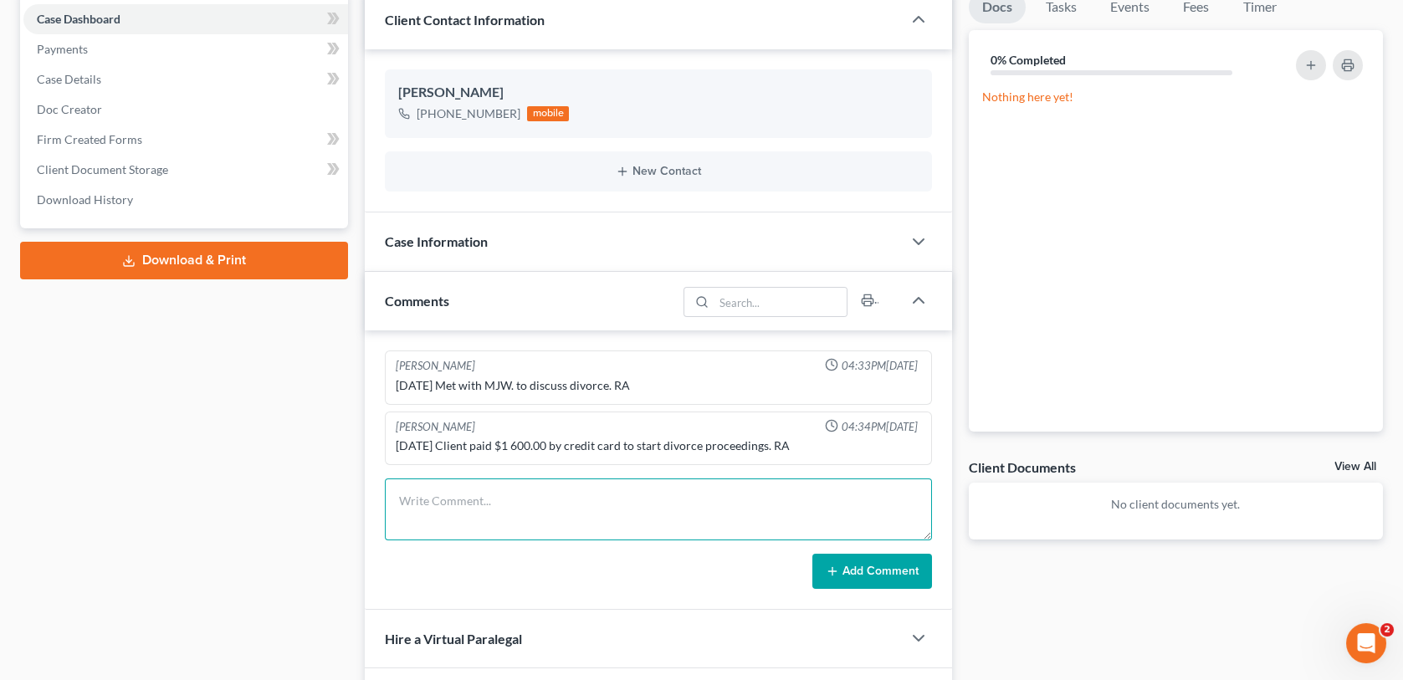
click at [407, 509] on textarea at bounding box center [658, 509] width 546 height 62
type textarea "8/14/2025 Client paid $1,193.00 by check # 5172 for the remaining balance of di…"
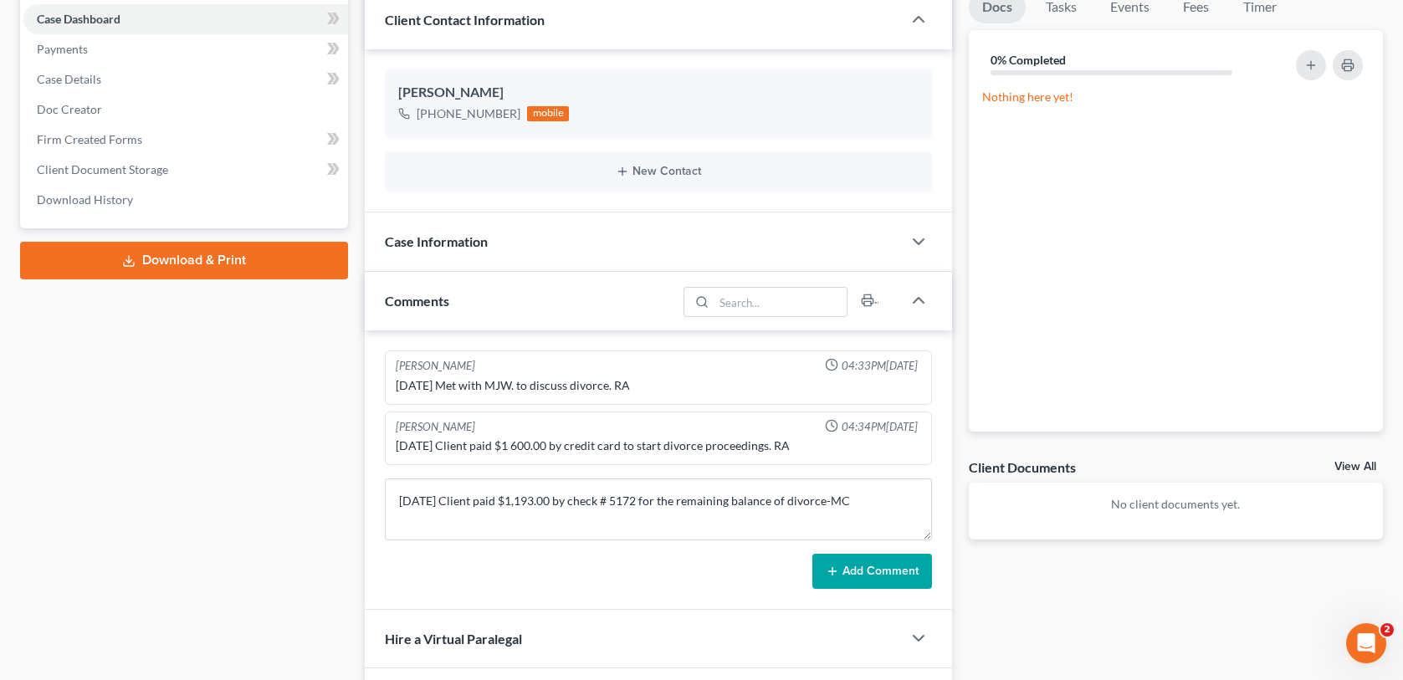
click at [862, 570] on button "Add Comment" at bounding box center [872, 571] width 120 height 35
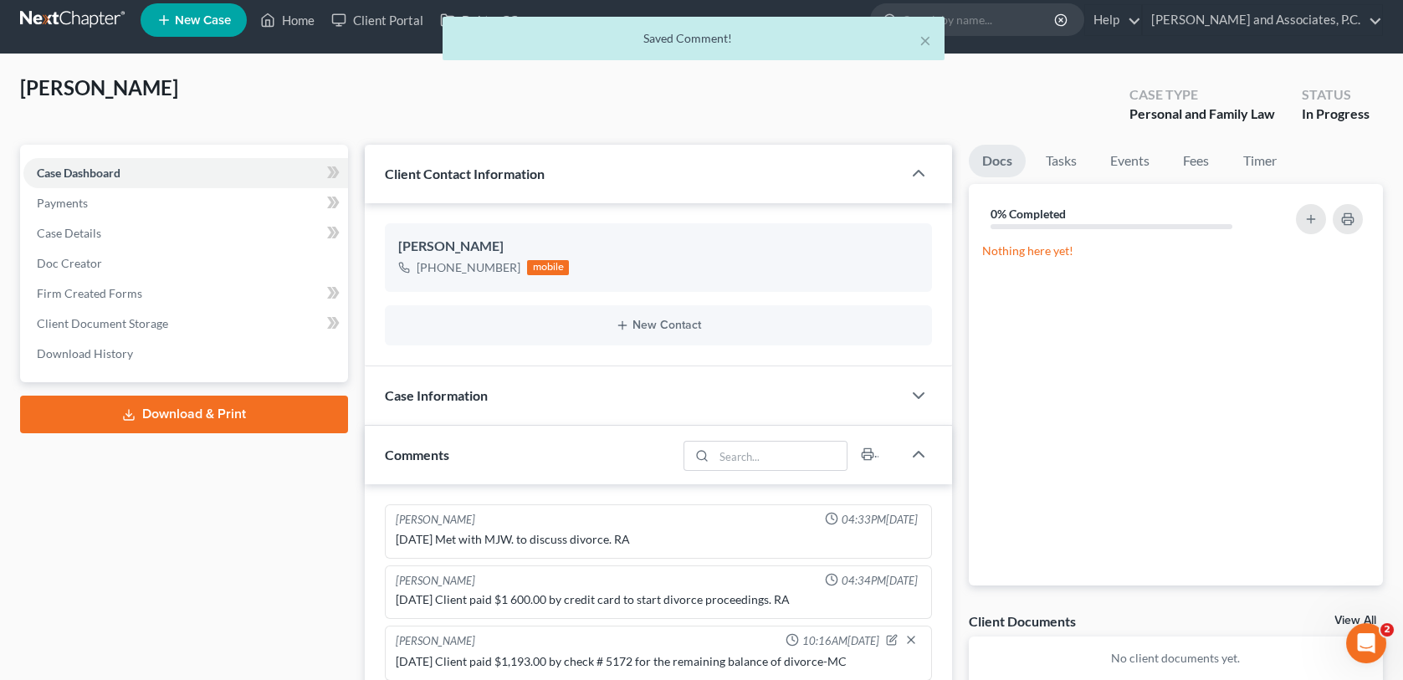
scroll to position [0, 0]
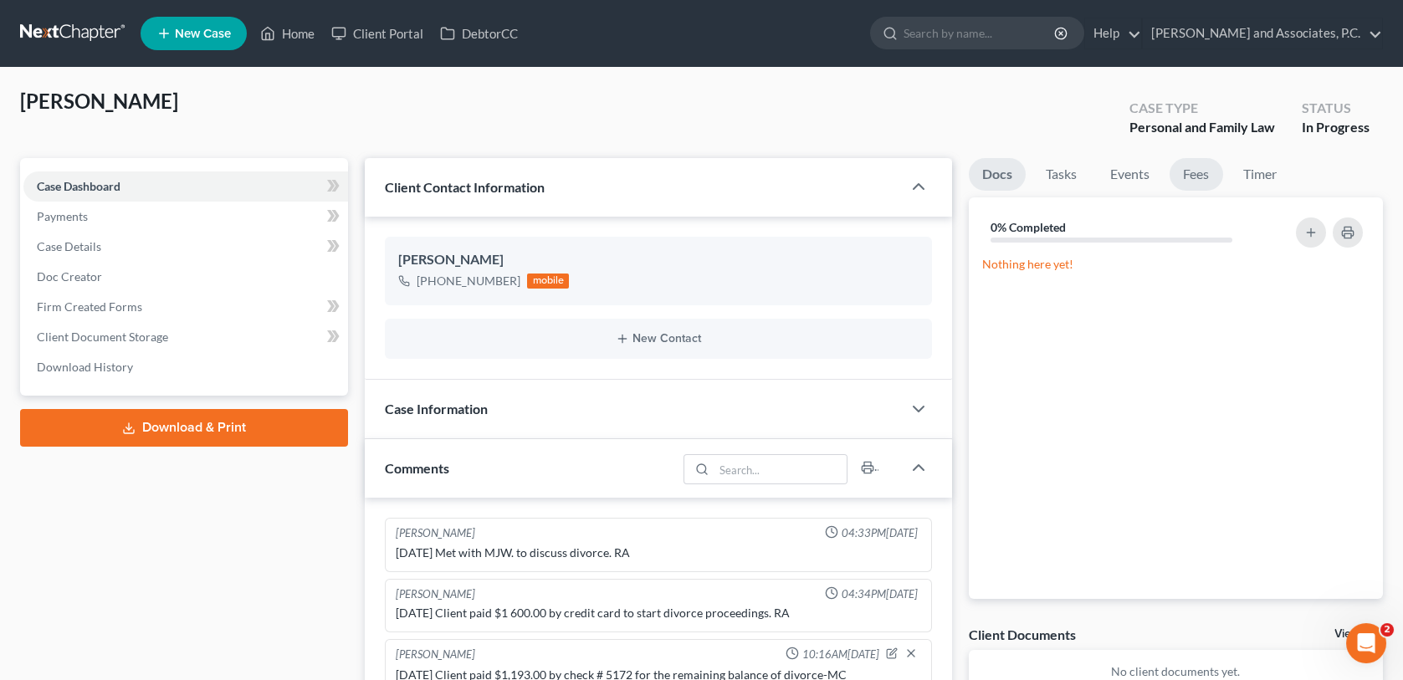
click at [1199, 175] on link "Fees" at bounding box center [1196, 174] width 54 height 33
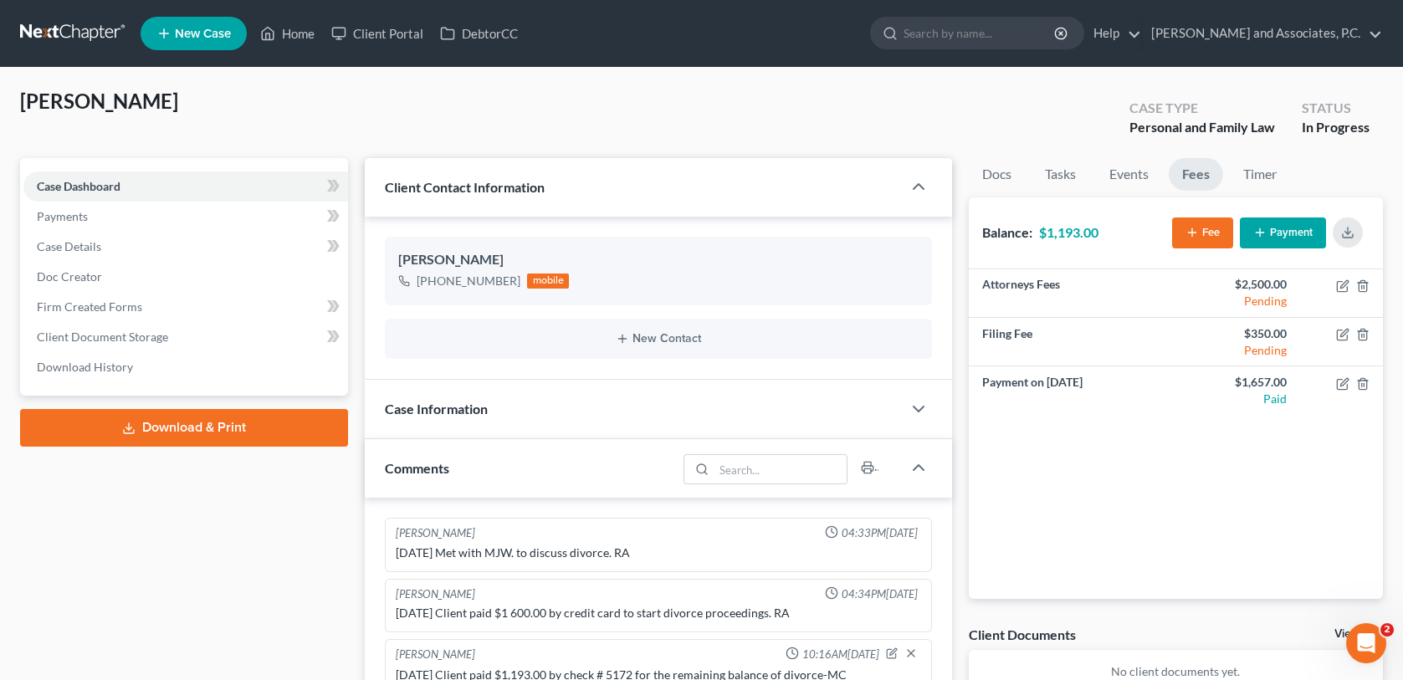
click at [1259, 239] on button "Payment" at bounding box center [1283, 232] width 86 height 31
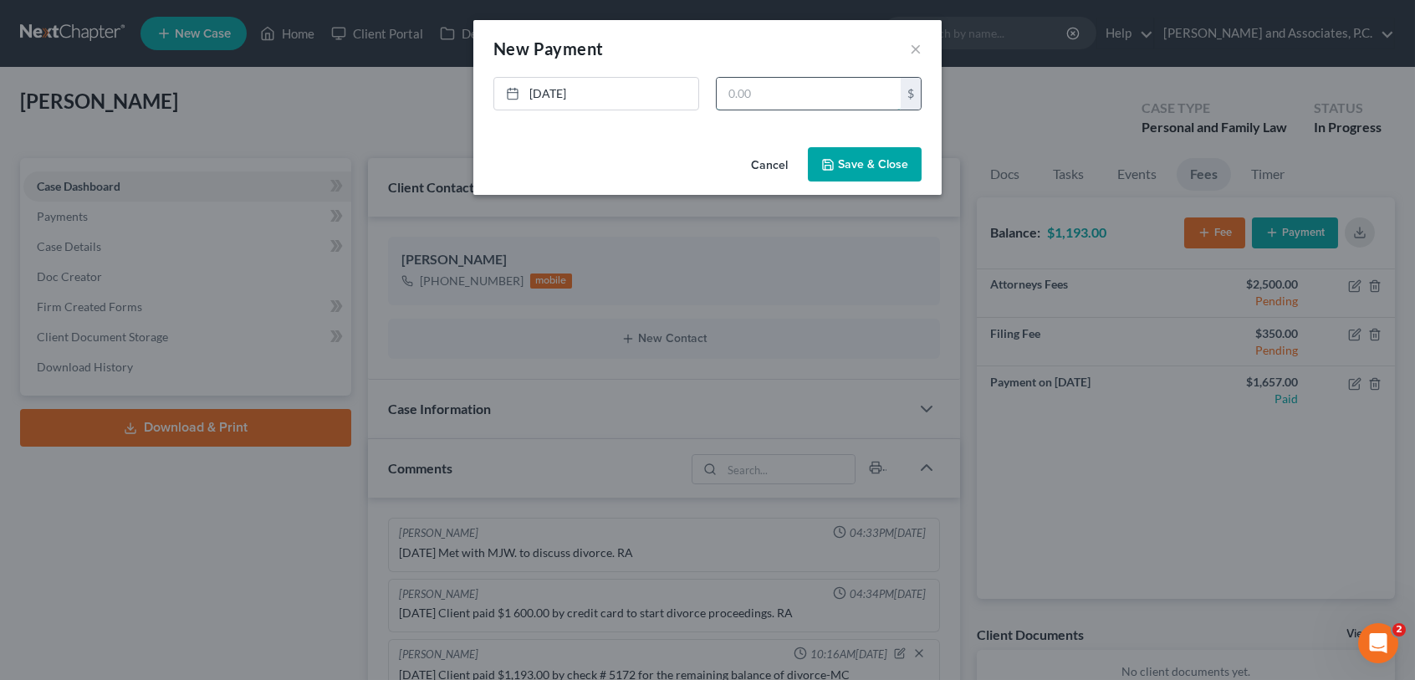
click at [733, 93] on input "text" at bounding box center [809, 94] width 184 height 32
type input "1,193.00"
click at [846, 173] on button "Save & Close" at bounding box center [865, 164] width 114 height 35
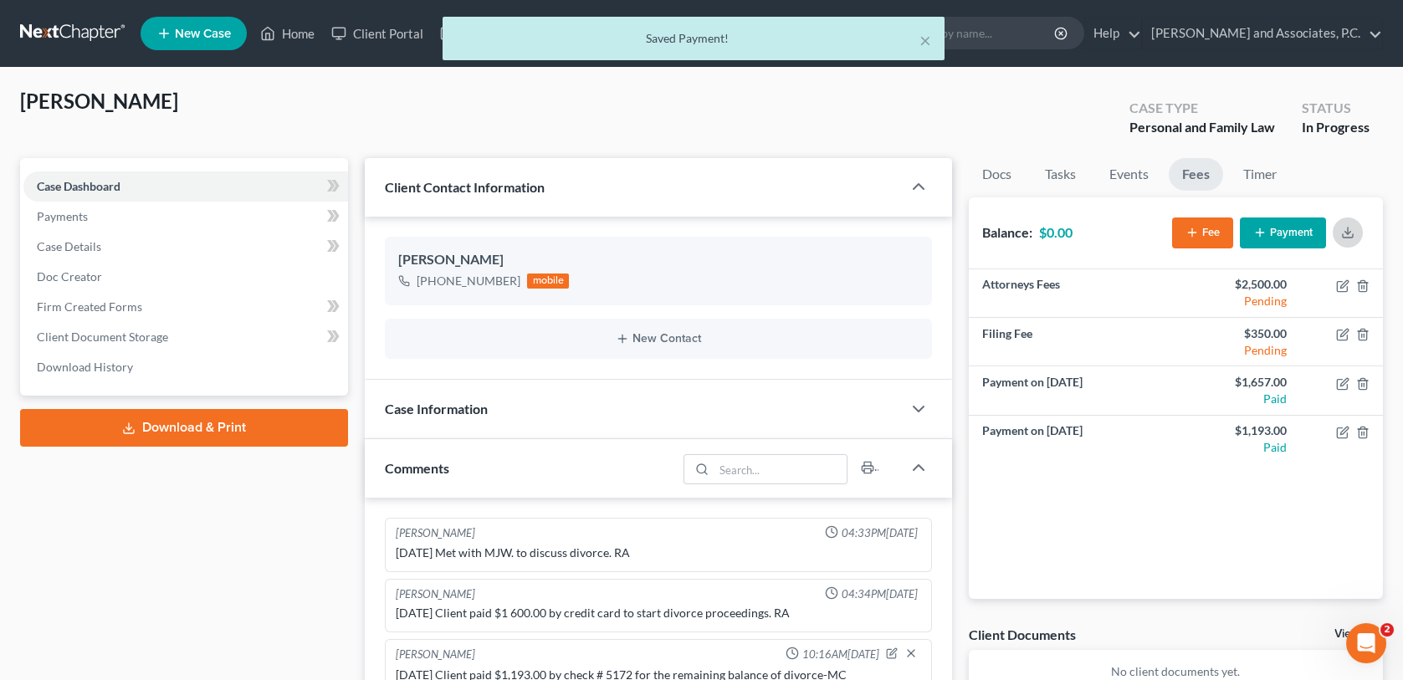
click at [1352, 237] on icon "button" at bounding box center [1348, 235] width 10 height 3
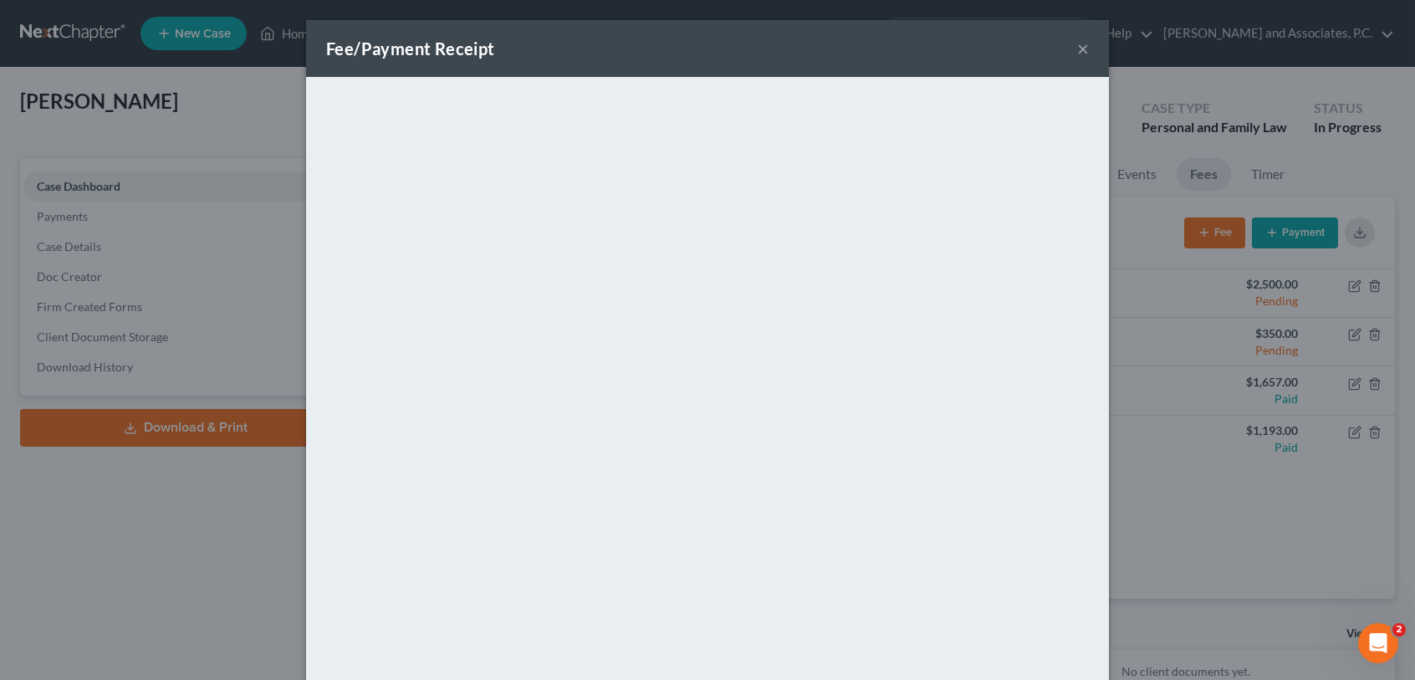
click at [1078, 50] on button "×" at bounding box center [1083, 48] width 12 height 20
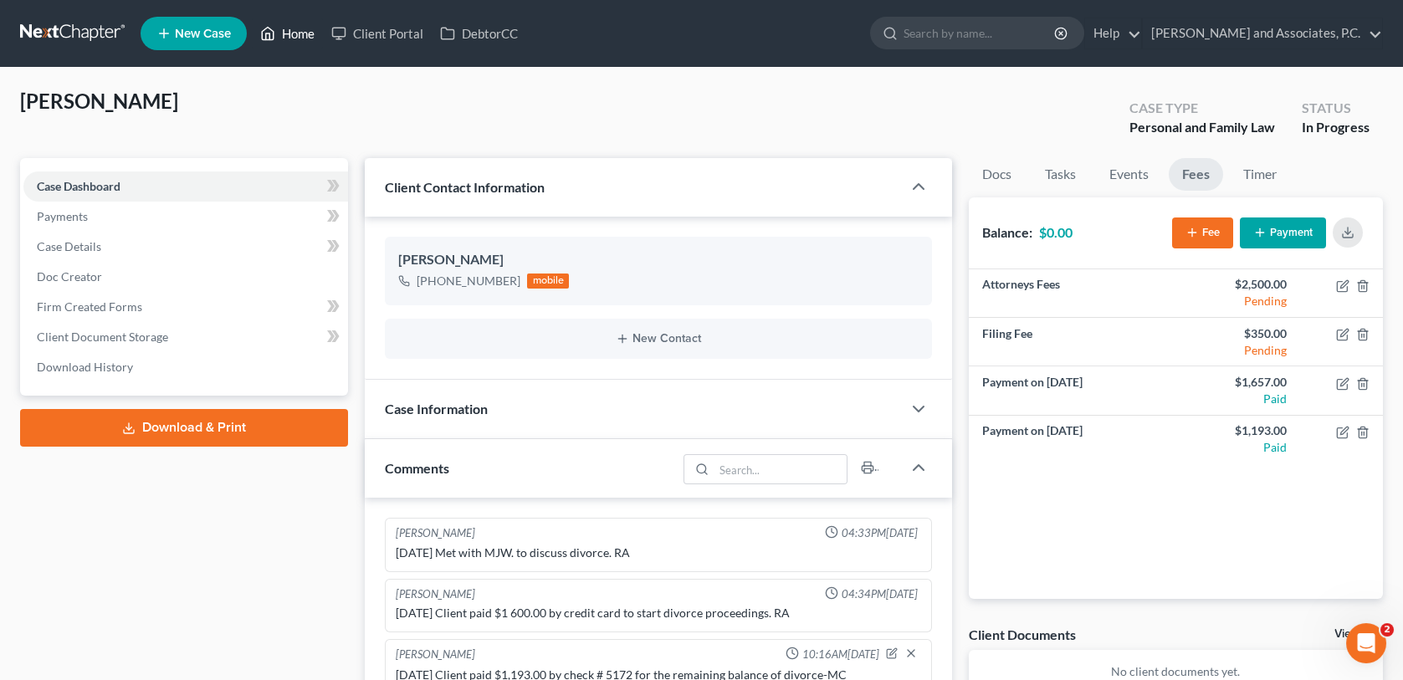
click at [299, 31] on link "Home" at bounding box center [287, 33] width 71 height 30
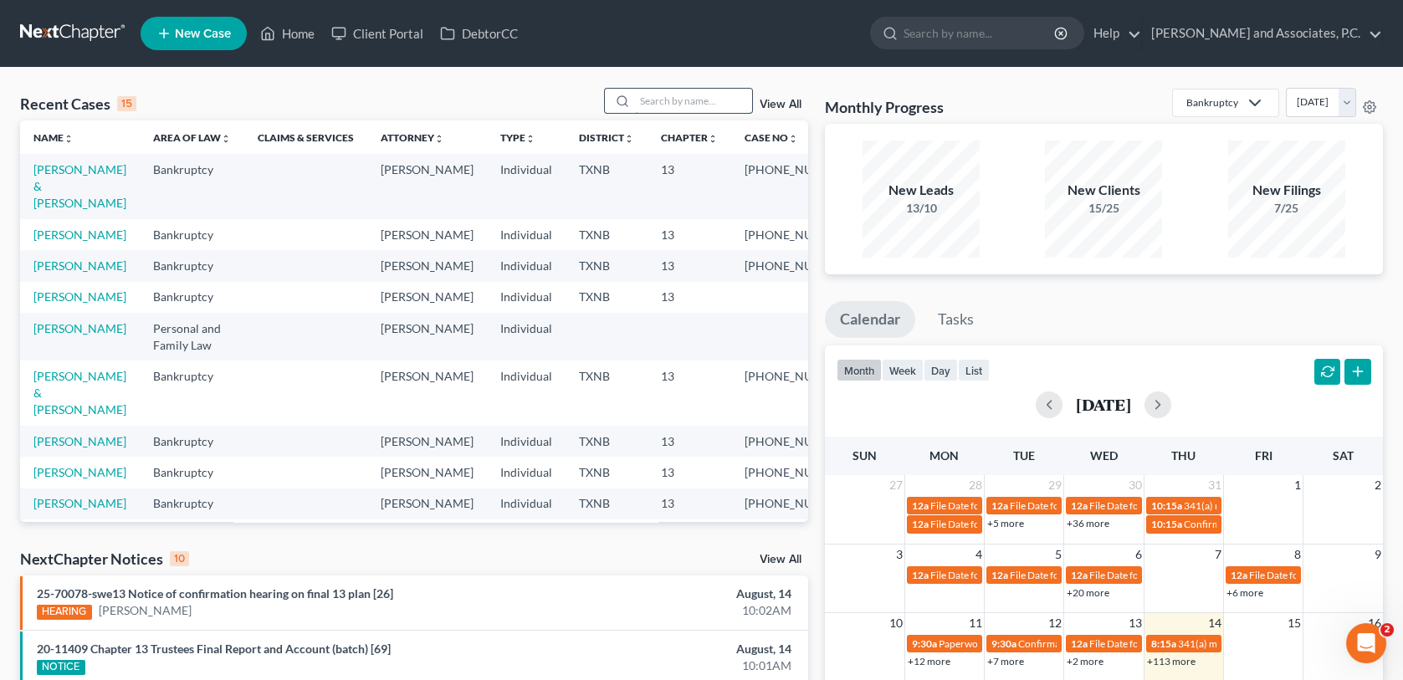
click at [696, 104] on input "search" at bounding box center [693, 101] width 117 height 24
click at [57, 335] on link "[PERSON_NAME]" at bounding box center [79, 328] width 93 height 14
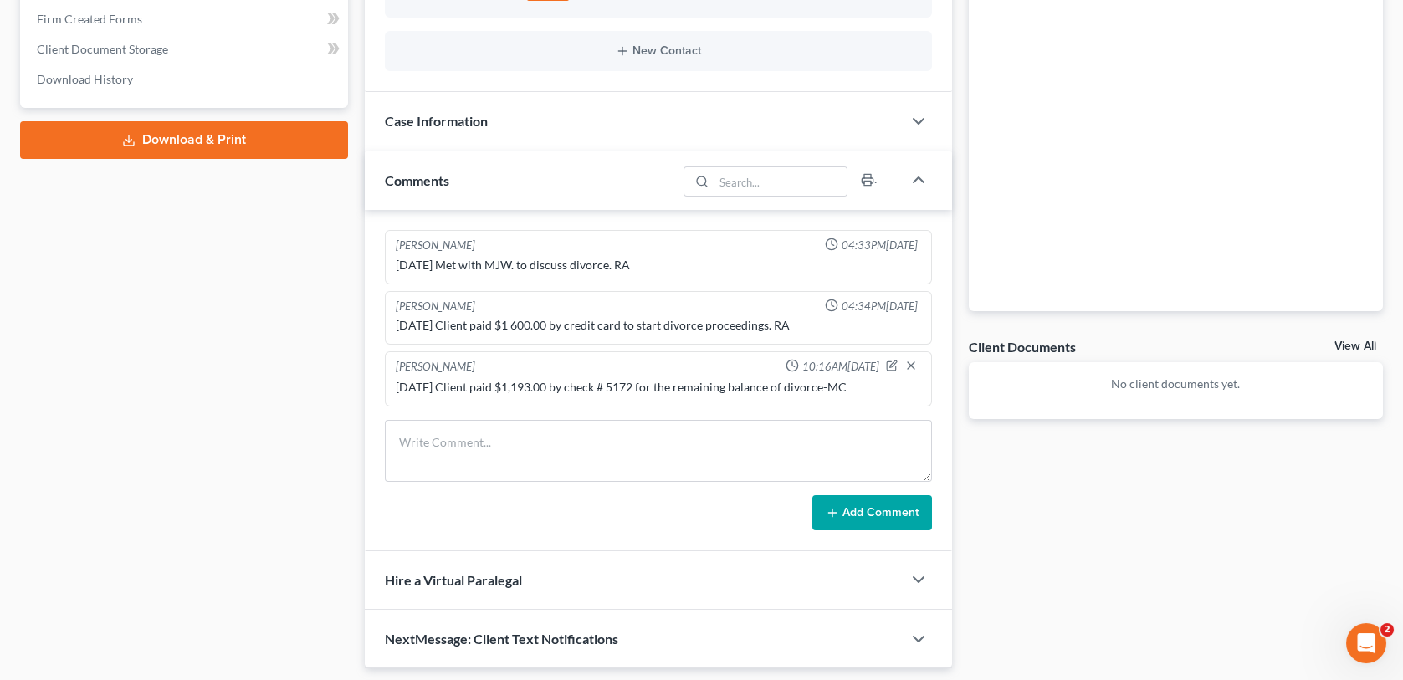
scroll to position [335, 0]
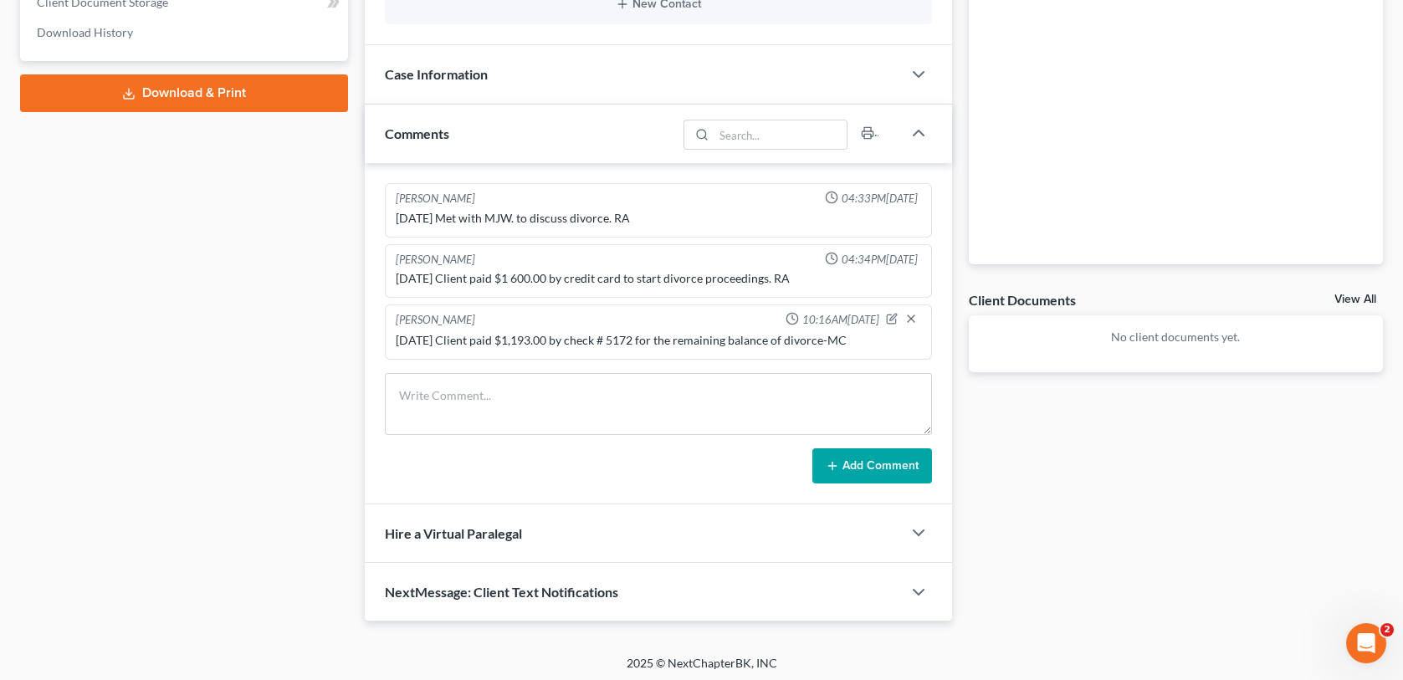
click at [176, 437] on div "Case Dashboard Payments Invoices Payments Payments Case Details Doc Creator" at bounding box center [184, 223] width 345 height 799
click at [231, 338] on div "Case Dashboard Payments Invoices Payments Payments Case Details Doc Creator" at bounding box center [184, 223] width 345 height 799
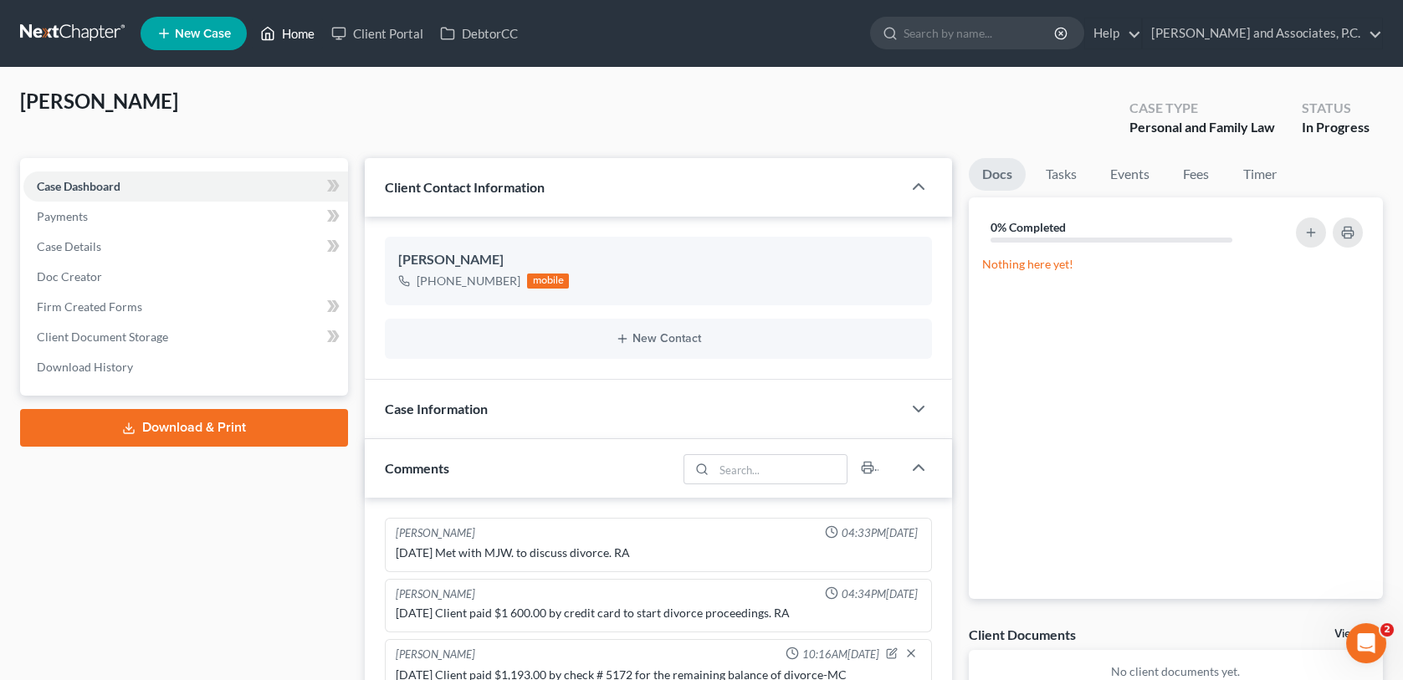
click at [287, 33] on link "Home" at bounding box center [287, 33] width 71 height 30
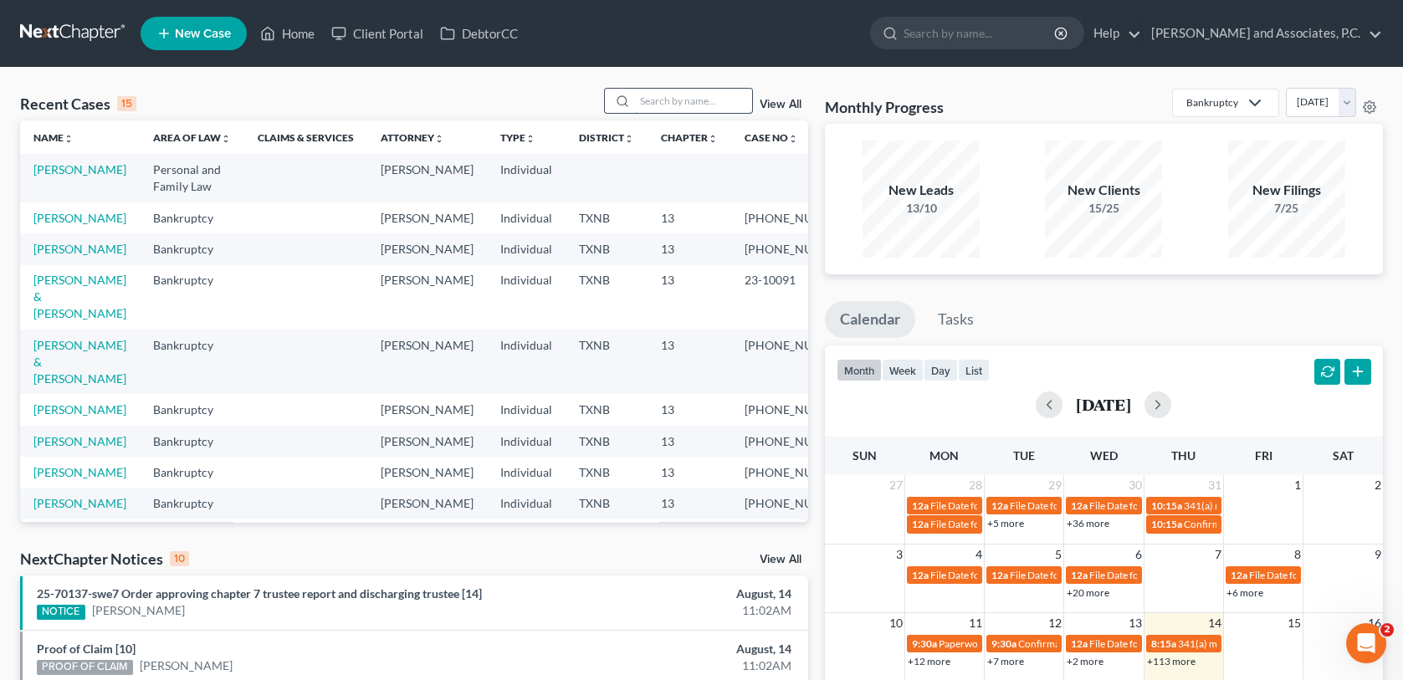
click at [678, 102] on input "search" at bounding box center [693, 101] width 117 height 24
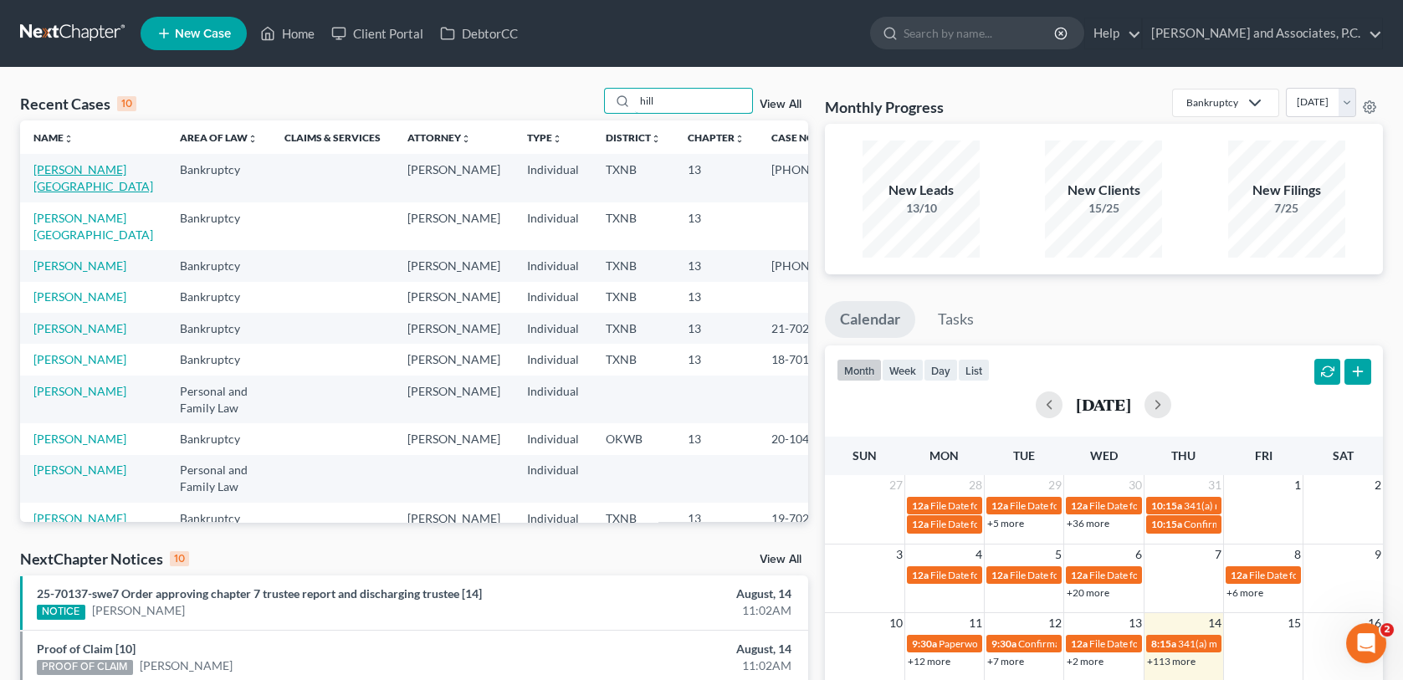
type input "hill"
click at [64, 166] on link "Hill, Brittany" at bounding box center [93, 177] width 120 height 31
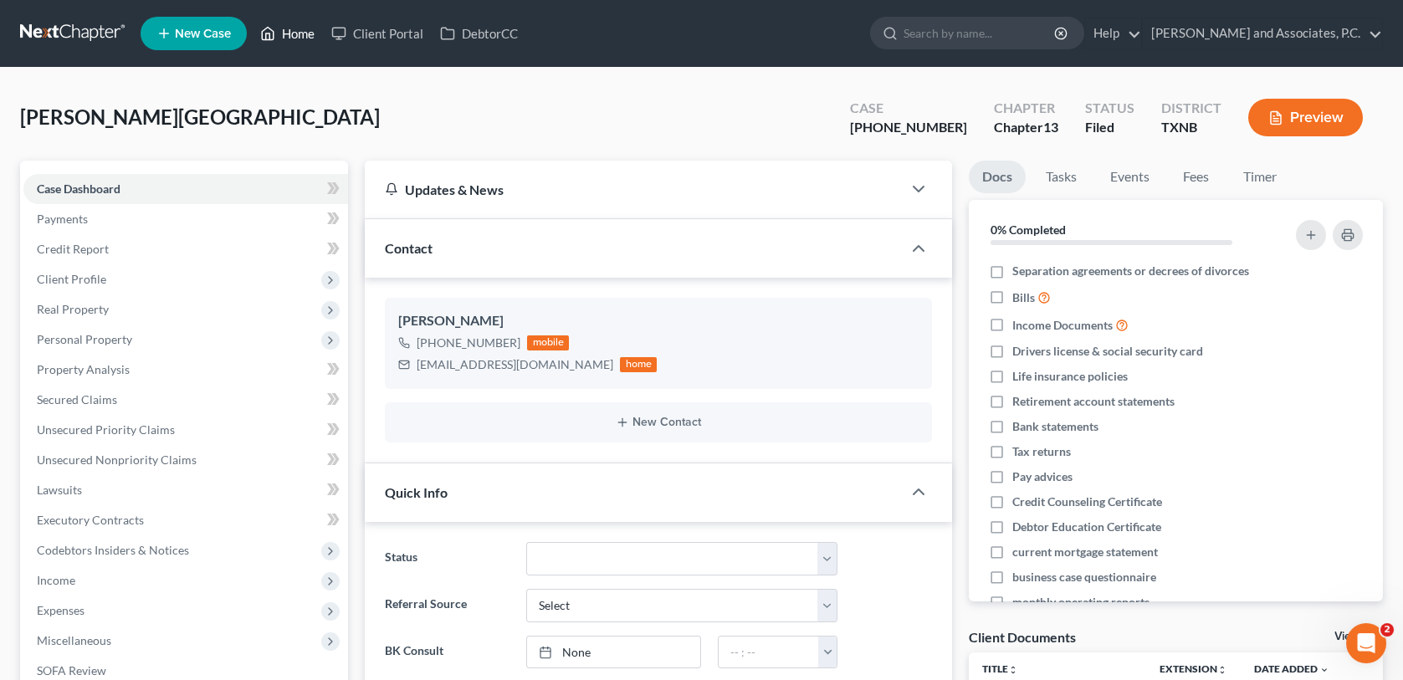
click at [299, 34] on link "Home" at bounding box center [287, 33] width 71 height 30
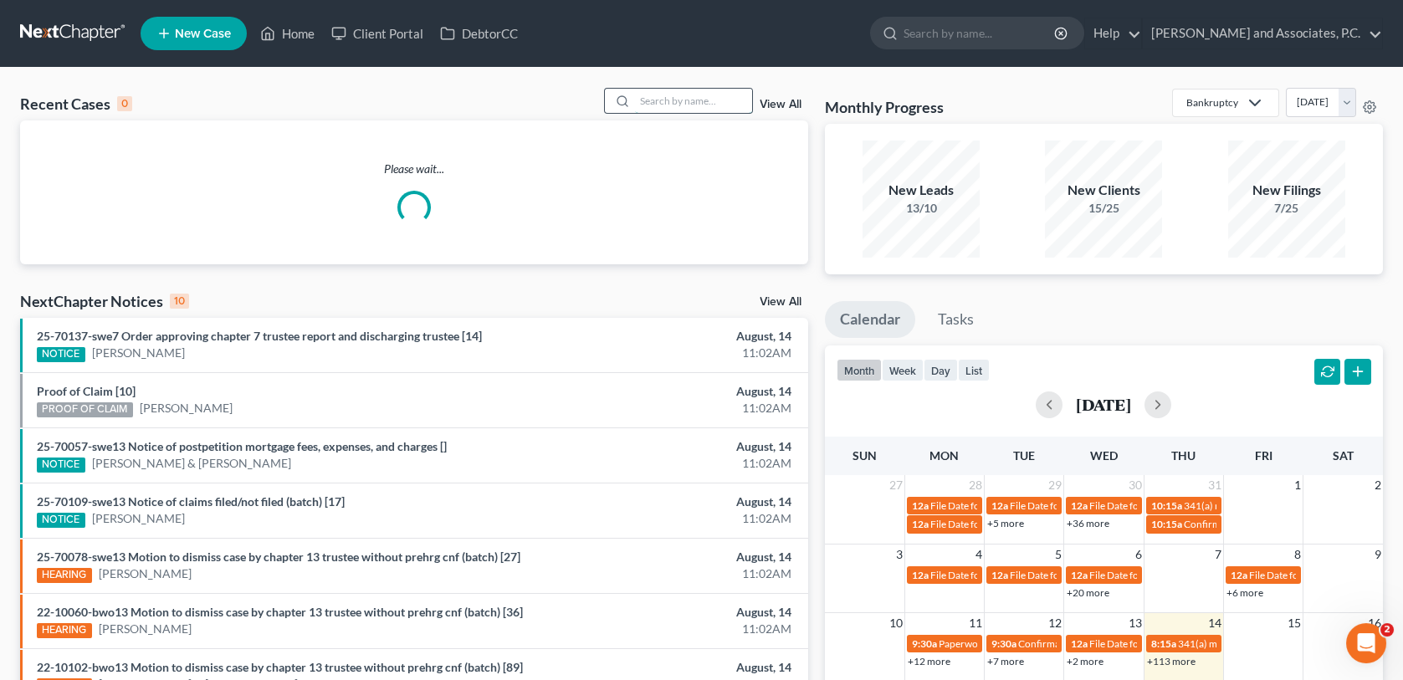
click at [666, 104] on input "search" at bounding box center [693, 101] width 117 height 24
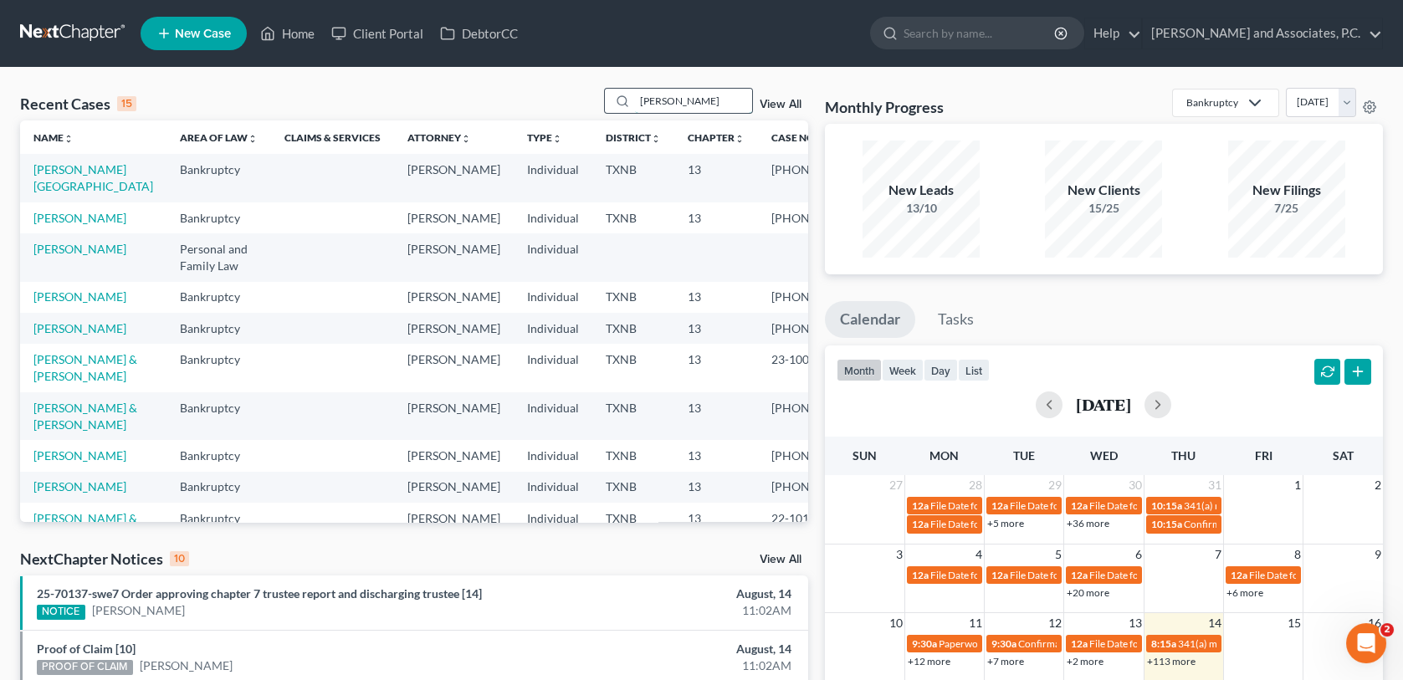
type input "thomas"
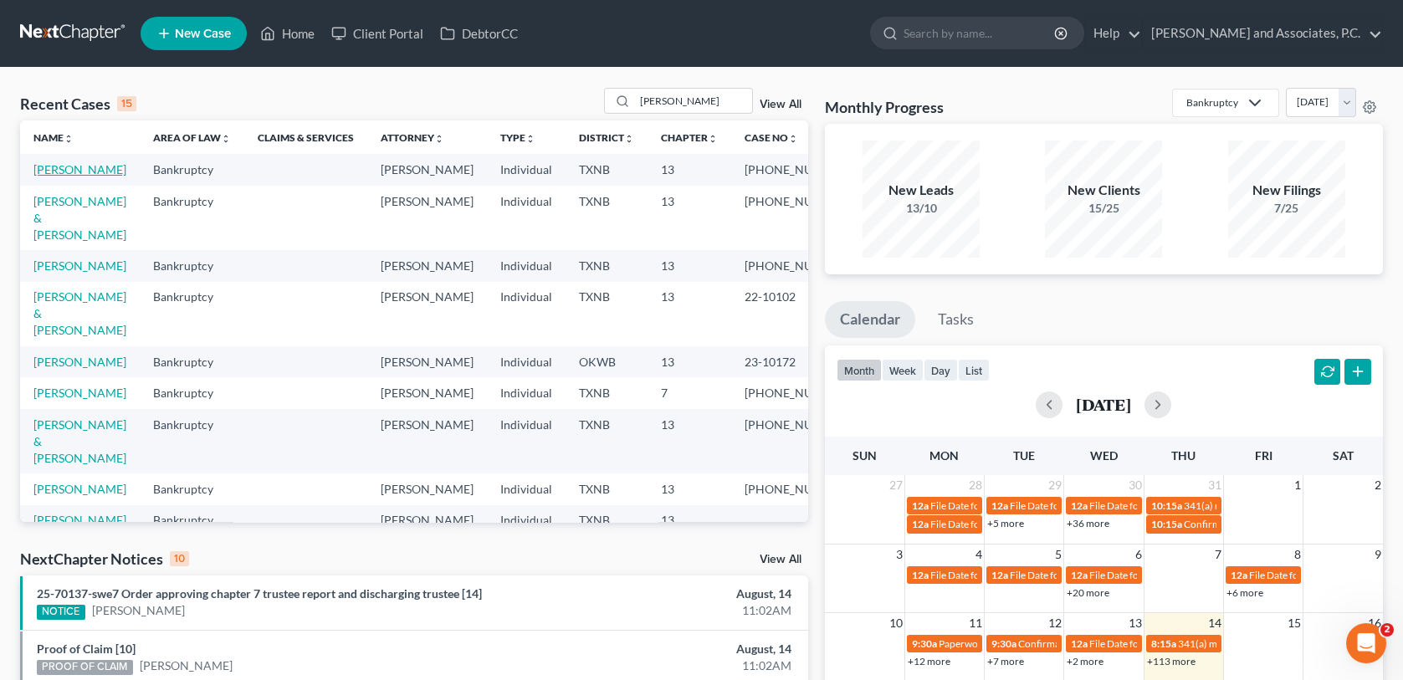
click at [87, 171] on link "Thomas, Sallie" at bounding box center [79, 169] width 93 height 14
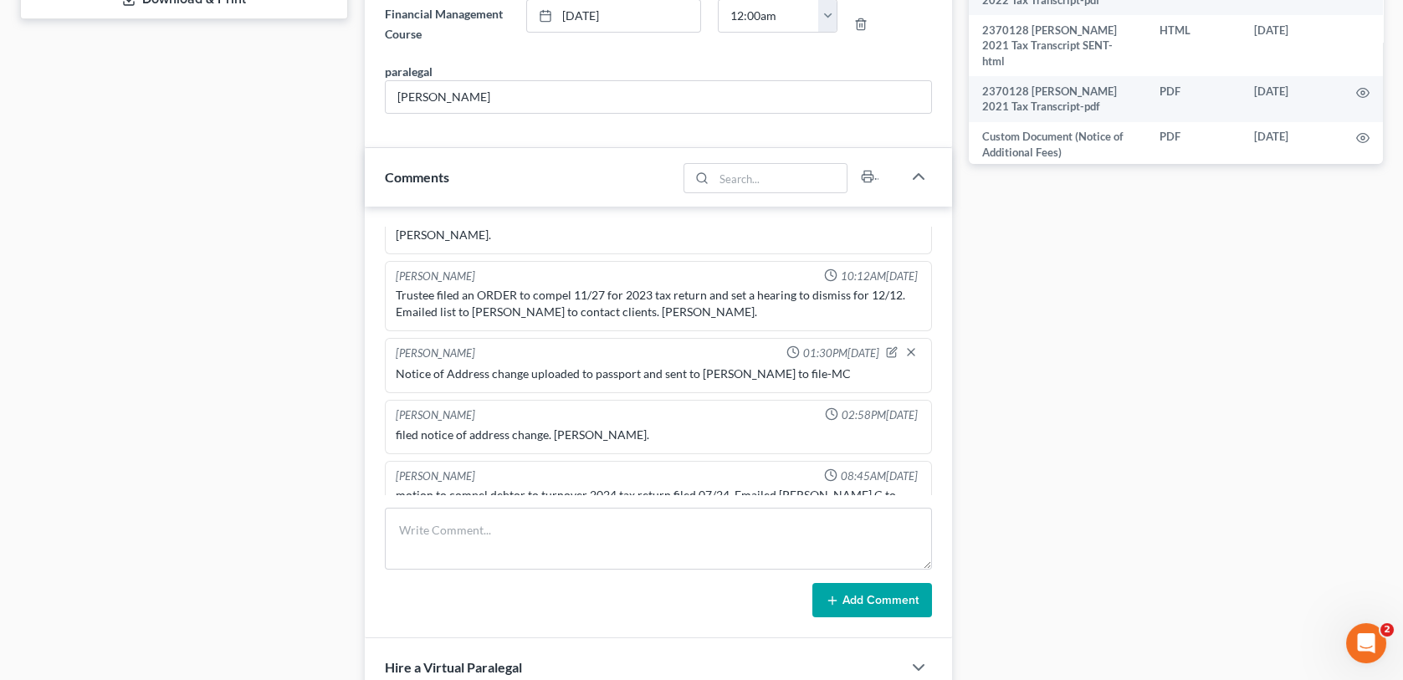
scroll to position [1076, 0]
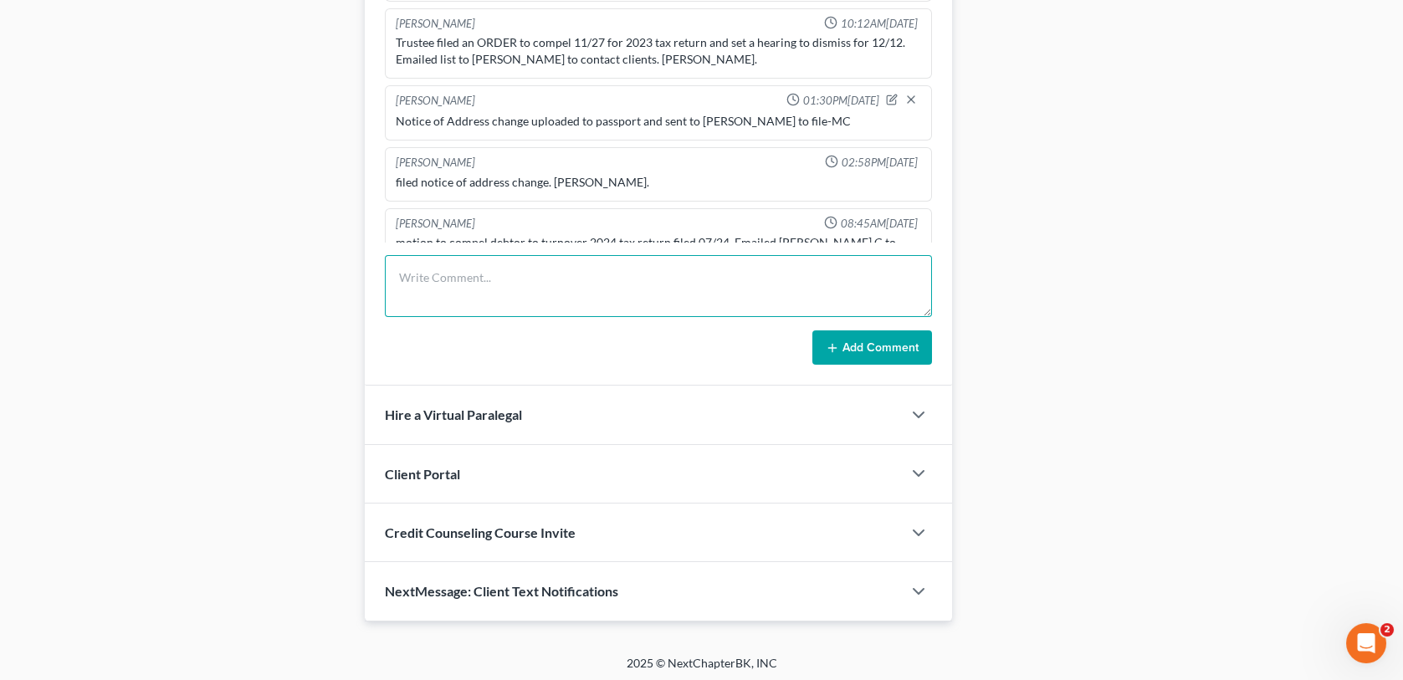
click at [465, 283] on textarea at bounding box center [658, 286] width 546 height 62
type textarea "Uploaded 2024 tax return and sent to the trustee. RA"
click at [867, 342] on button "Add Comment" at bounding box center [872, 347] width 120 height 35
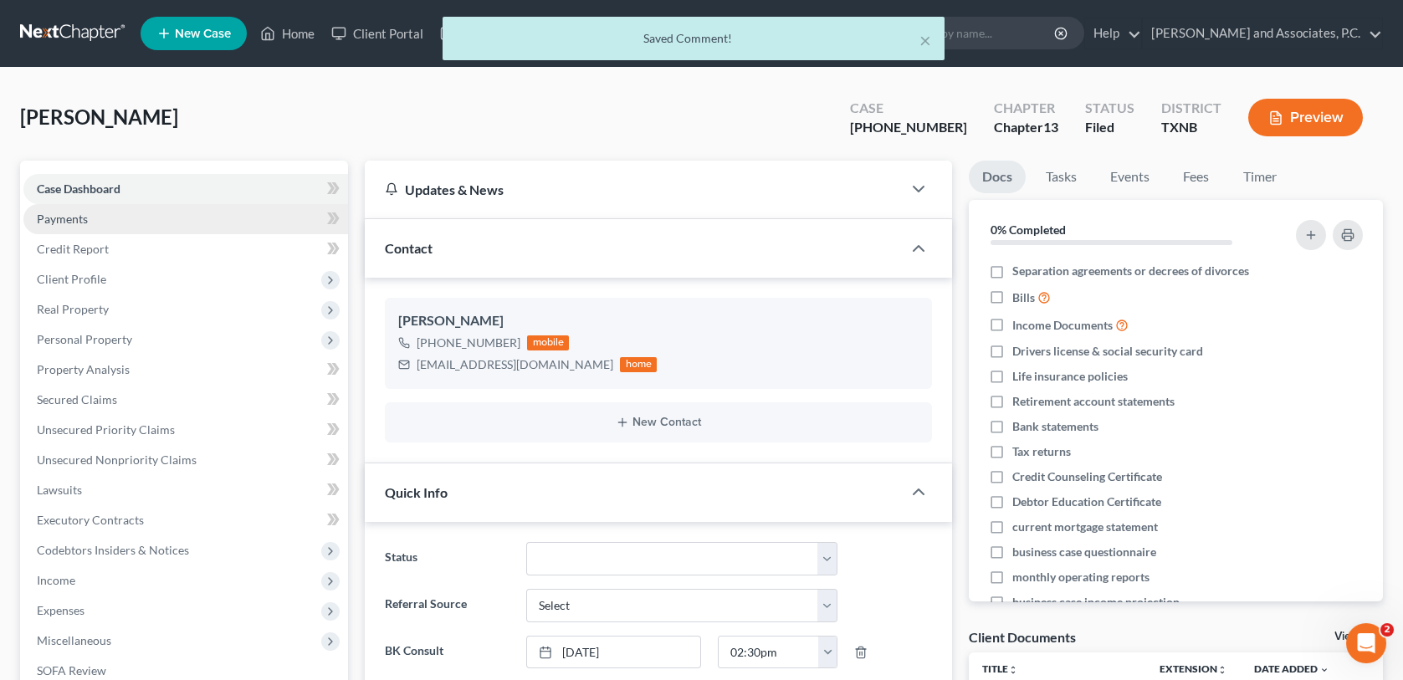
scroll to position [0, 0]
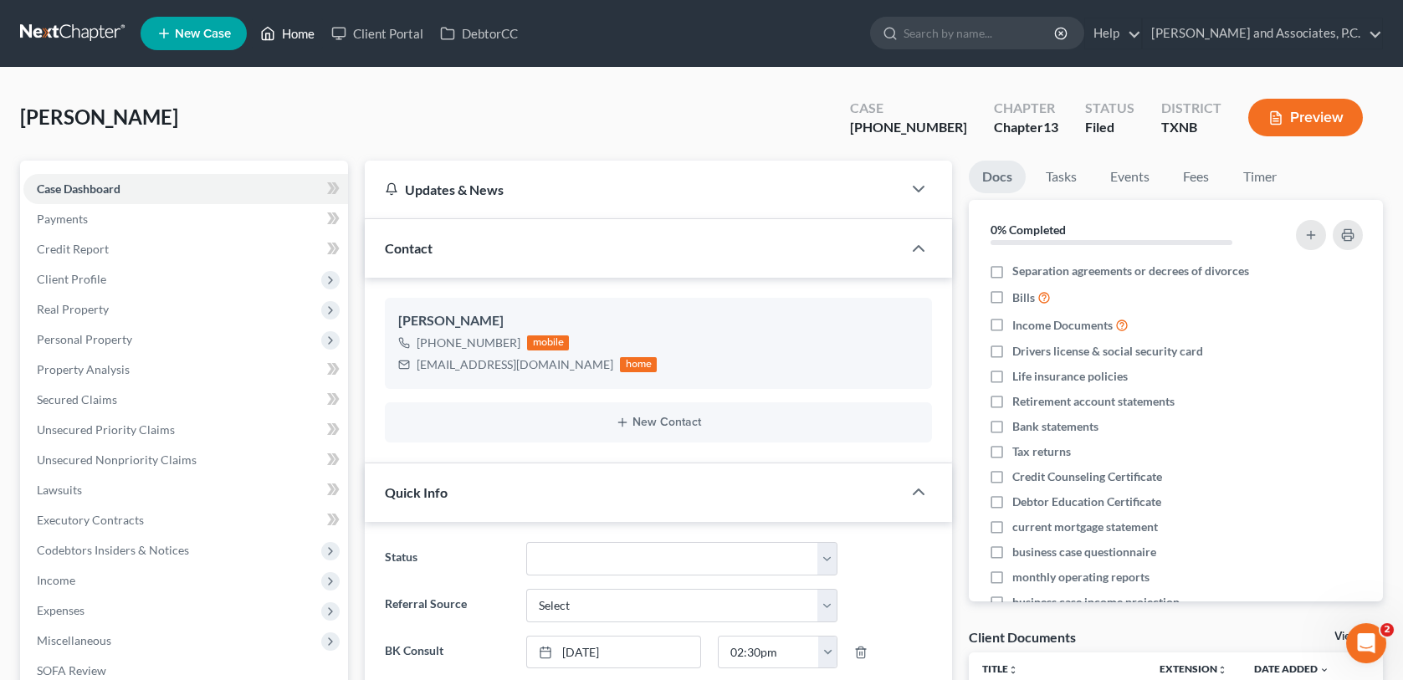
click at [298, 35] on link "Home" at bounding box center [287, 33] width 71 height 30
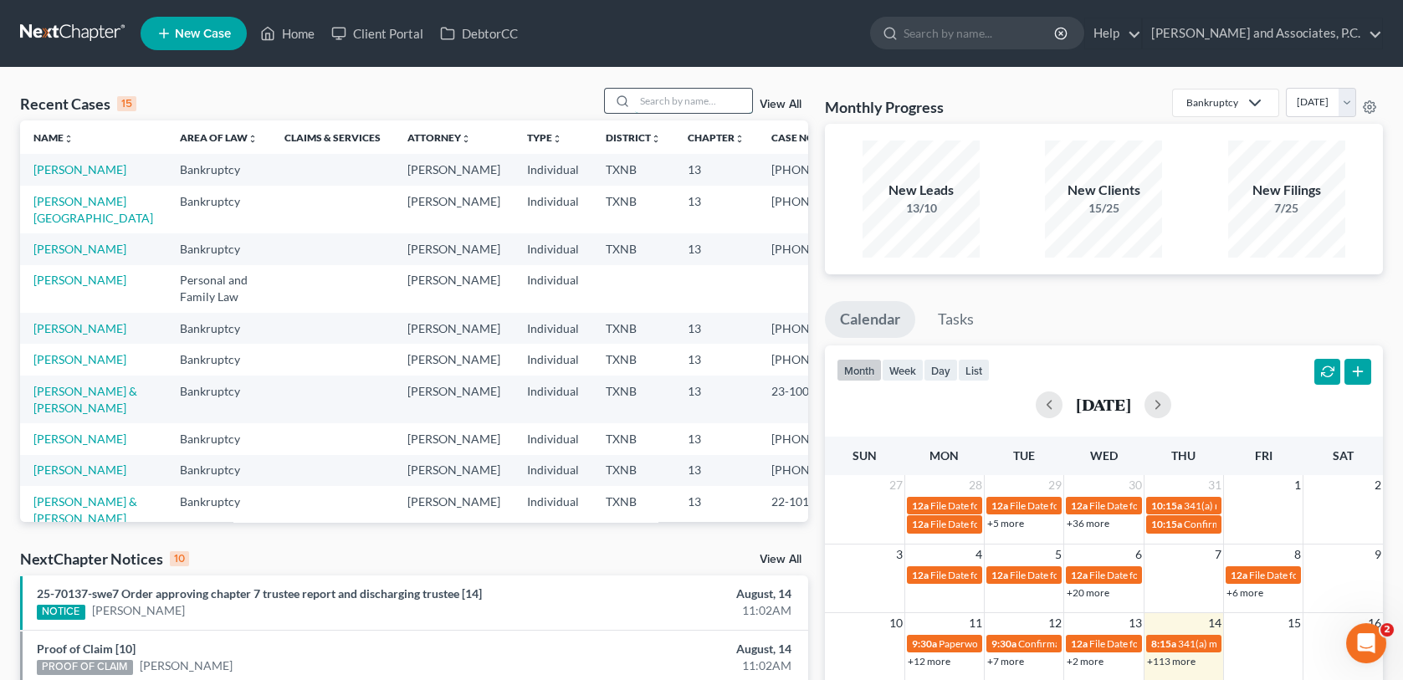
click at [666, 105] on input "search" at bounding box center [693, 101] width 117 height 24
click at [84, 256] on link "Bentley, Susan" at bounding box center [79, 249] width 93 height 14
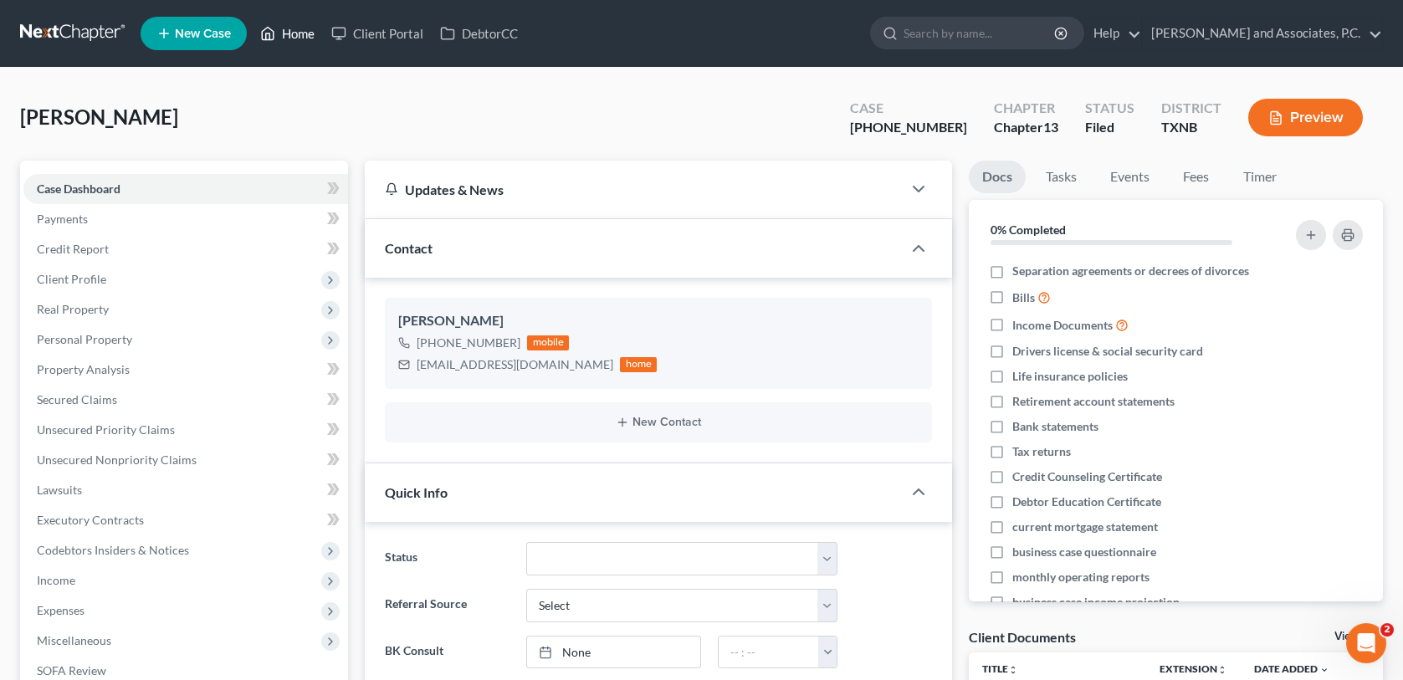
click at [295, 29] on link "Home" at bounding box center [287, 33] width 71 height 30
